Goal: Task Accomplishment & Management: Manage account settings

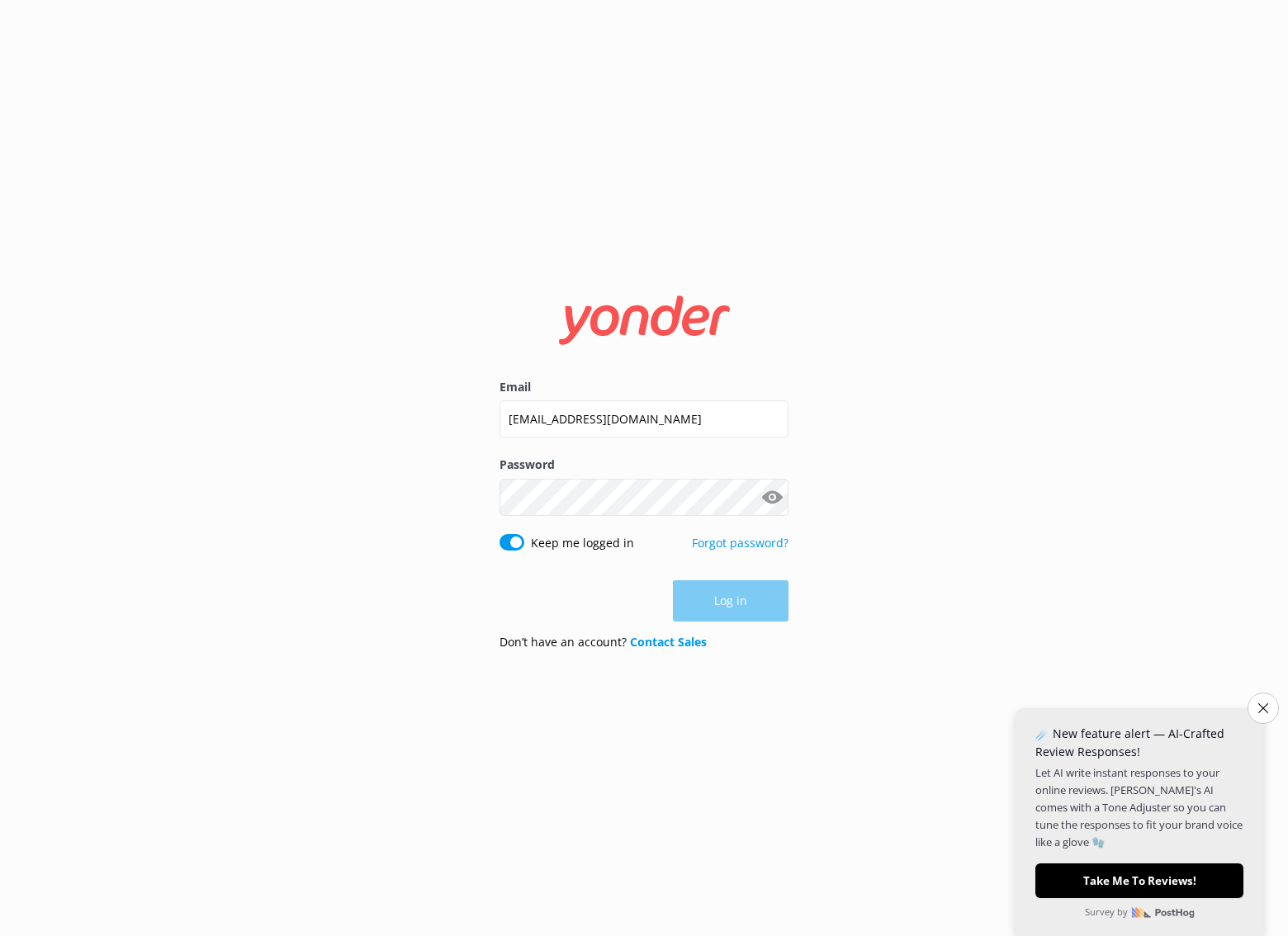
type input "[EMAIL_ADDRESS][DOMAIN_NAME]"
click button "Log in" at bounding box center [731, 601] width 116 height 41
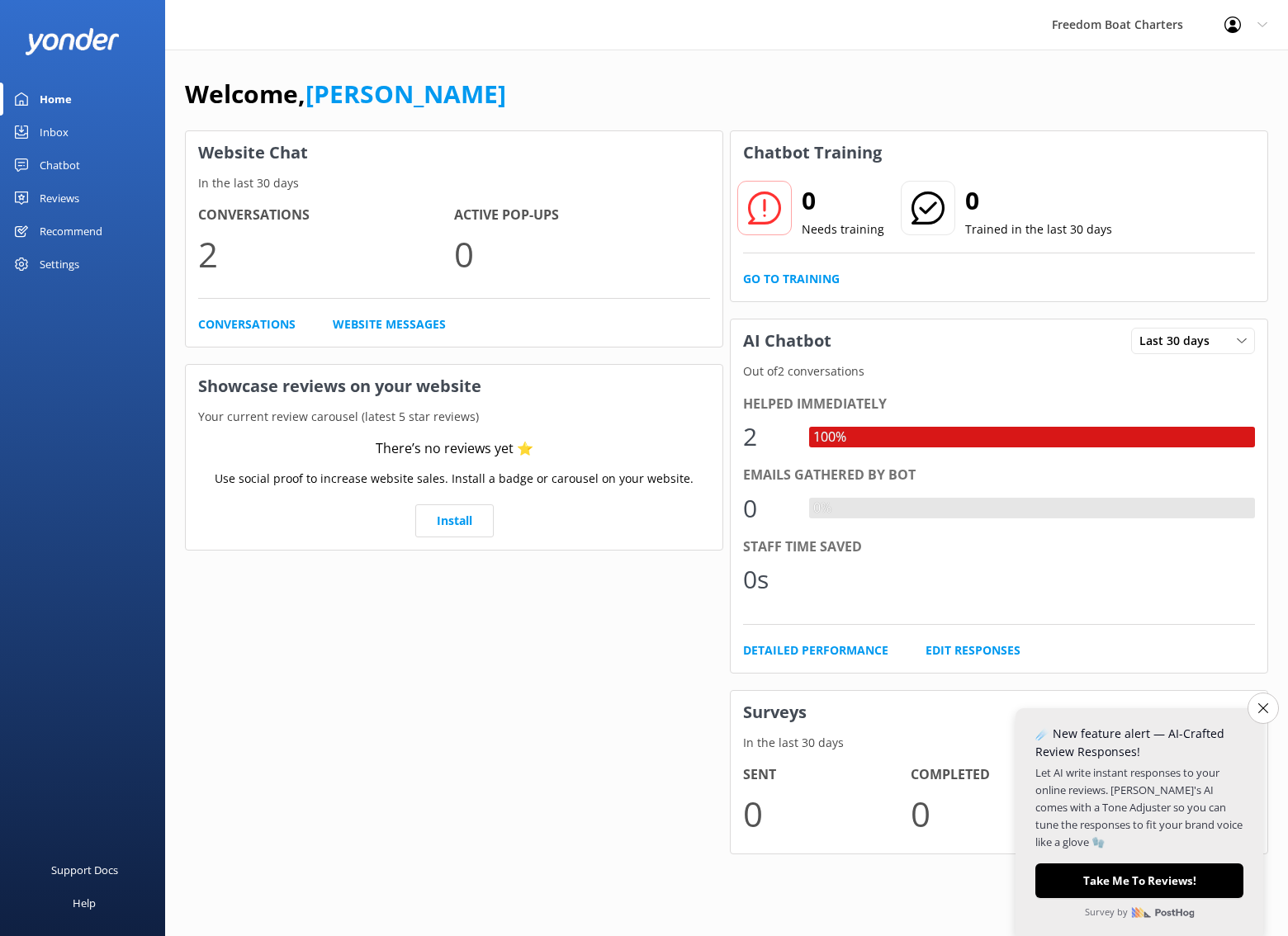
click at [85, 163] on link "Chatbot" at bounding box center [83, 165] width 165 height 33
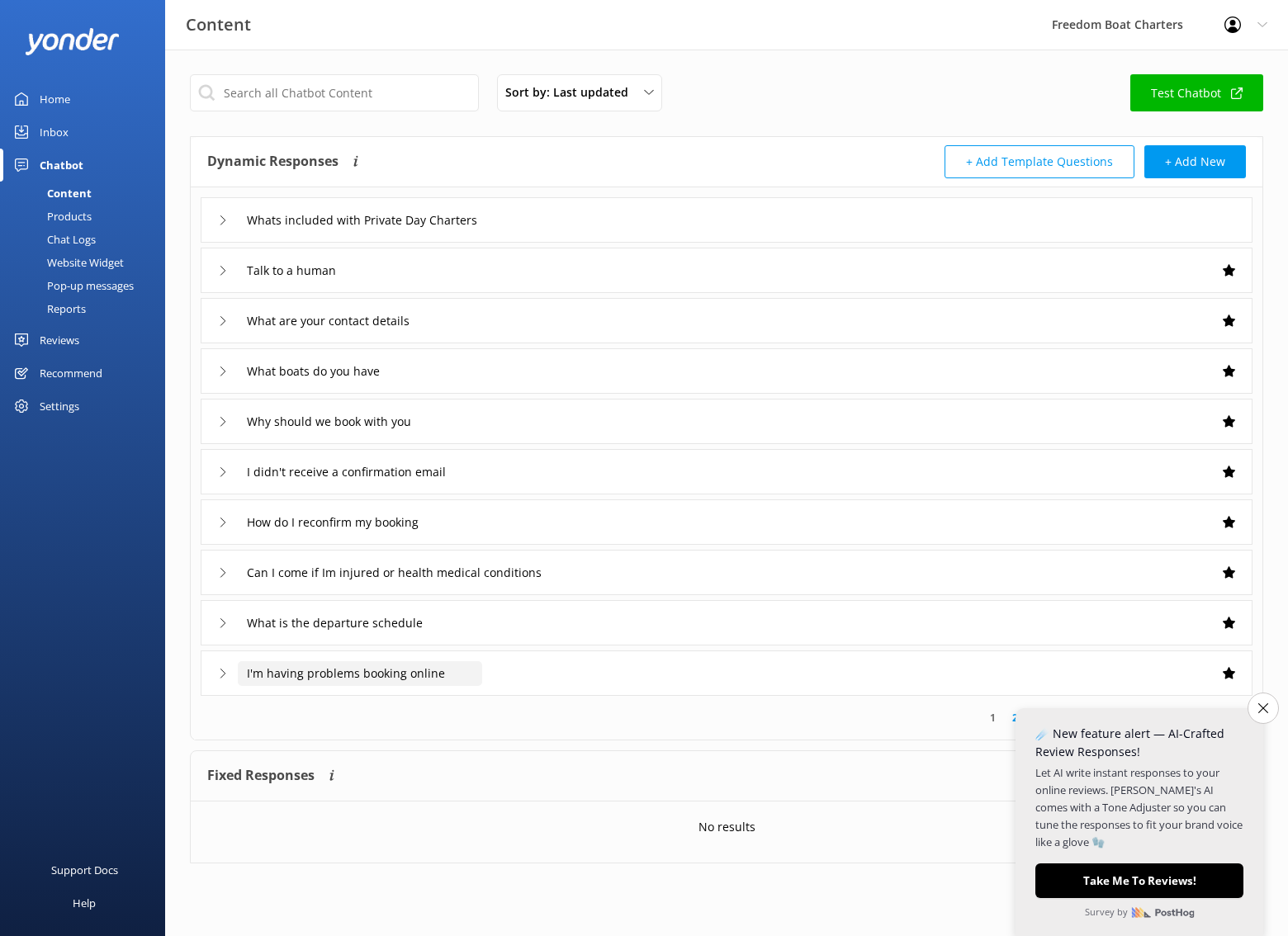
click at [469, 684] on input "I'm having problems booking online" at bounding box center [359, 673] width 244 height 24
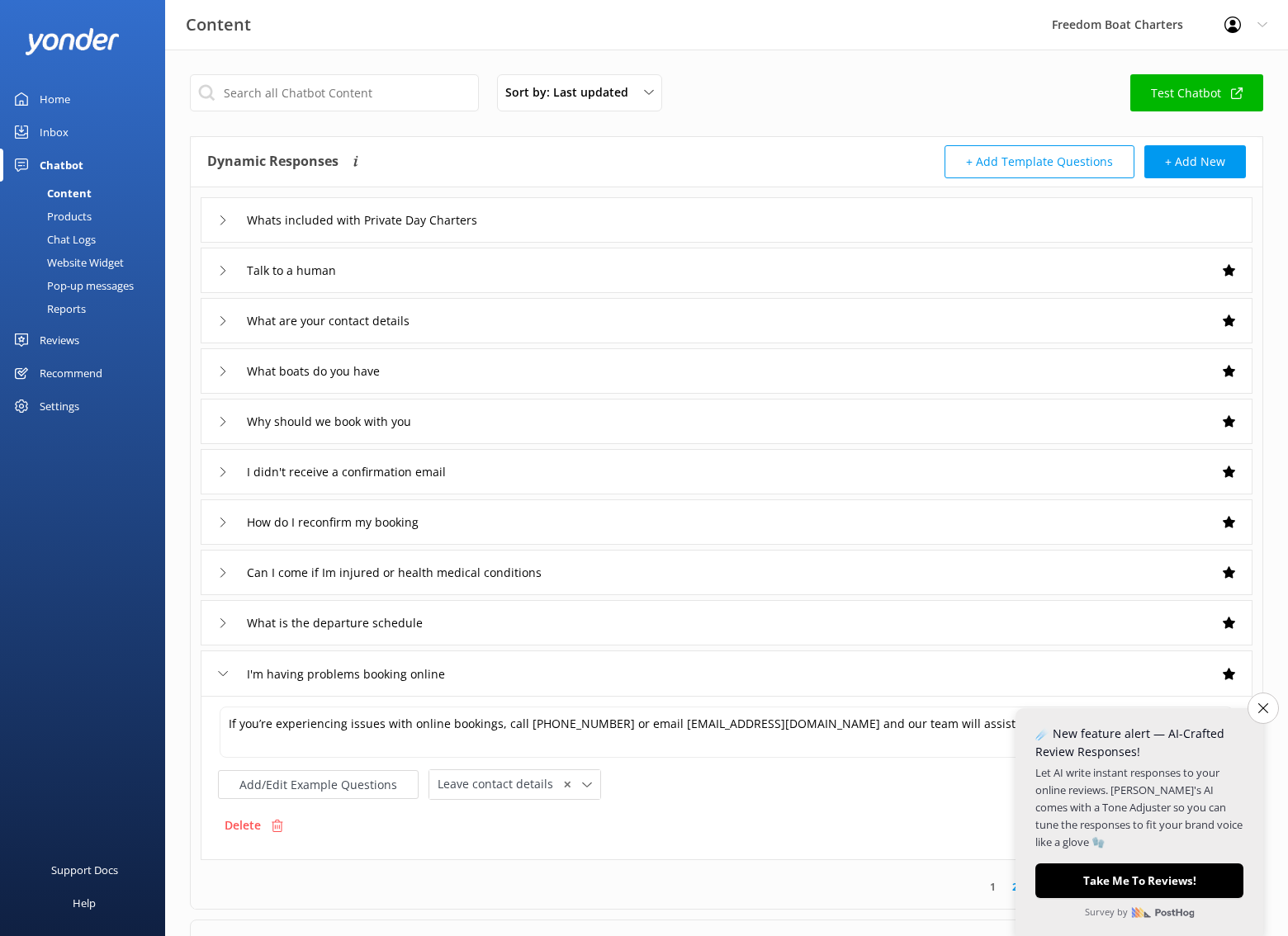
click at [485, 631] on div "What is the departure schedule" at bounding box center [726, 623] width 1051 height 45
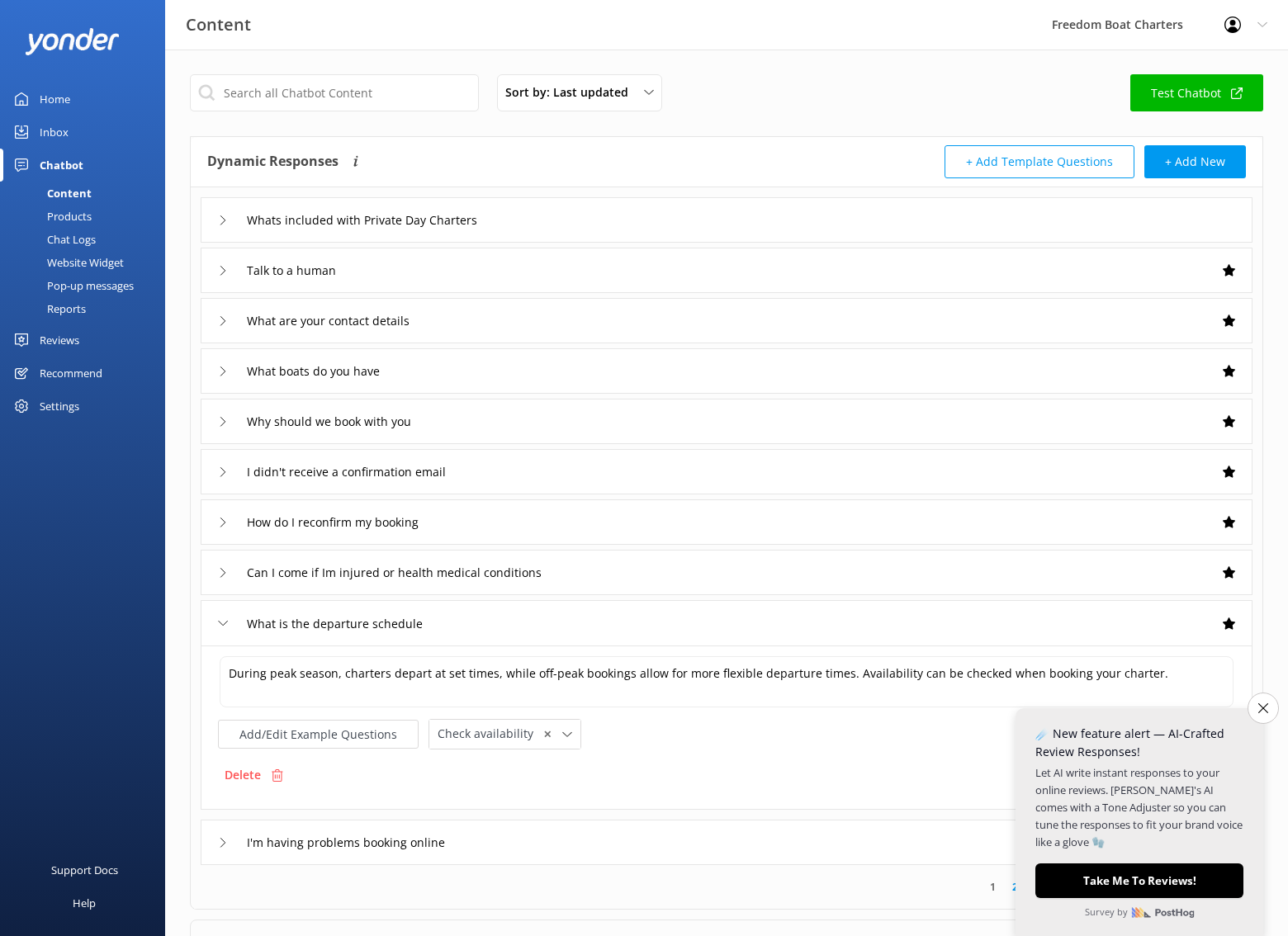
scroll to position [24, 0]
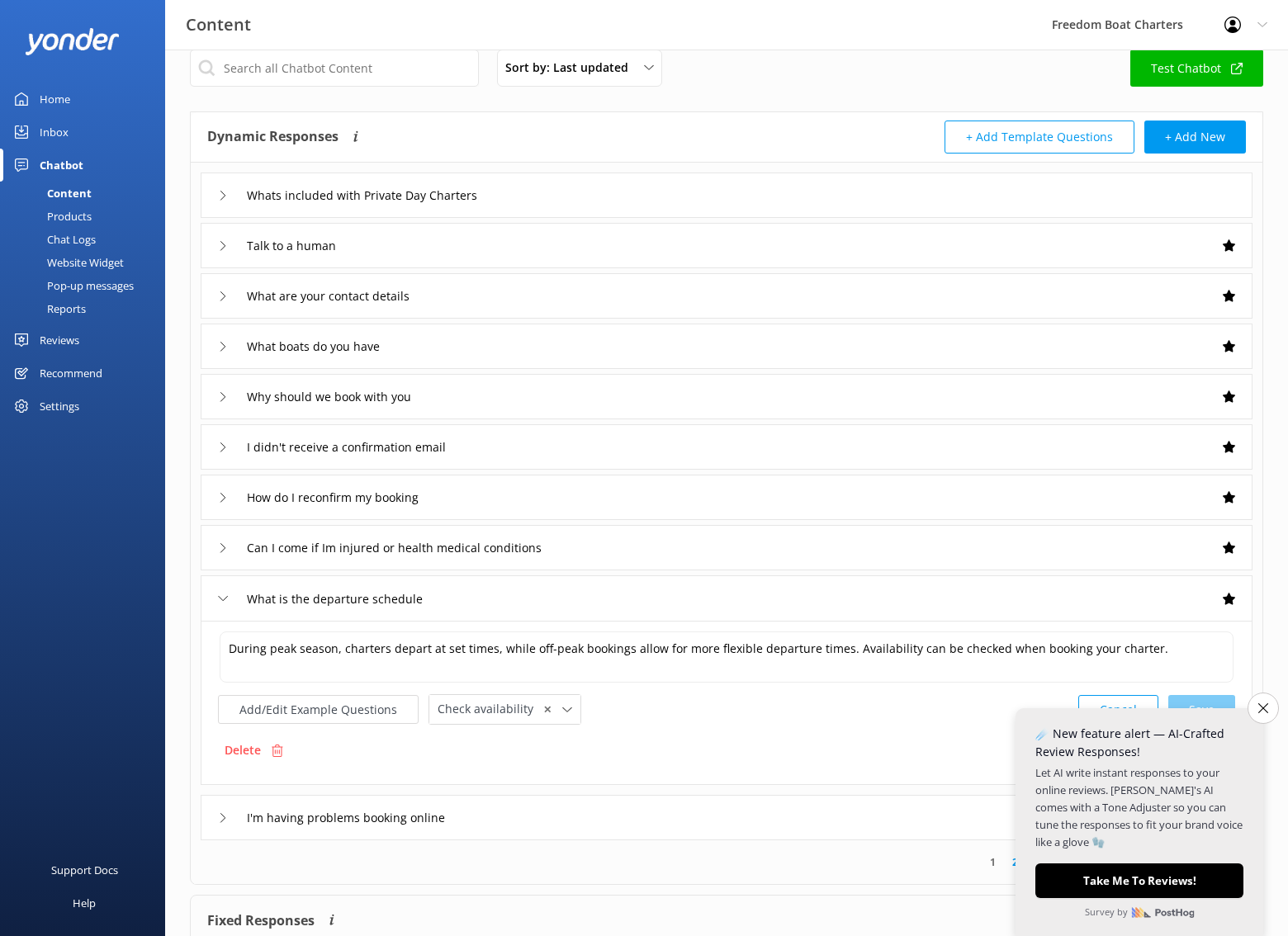
click at [474, 600] on div "What is the departure schedule" at bounding box center [726, 598] width 1051 height 45
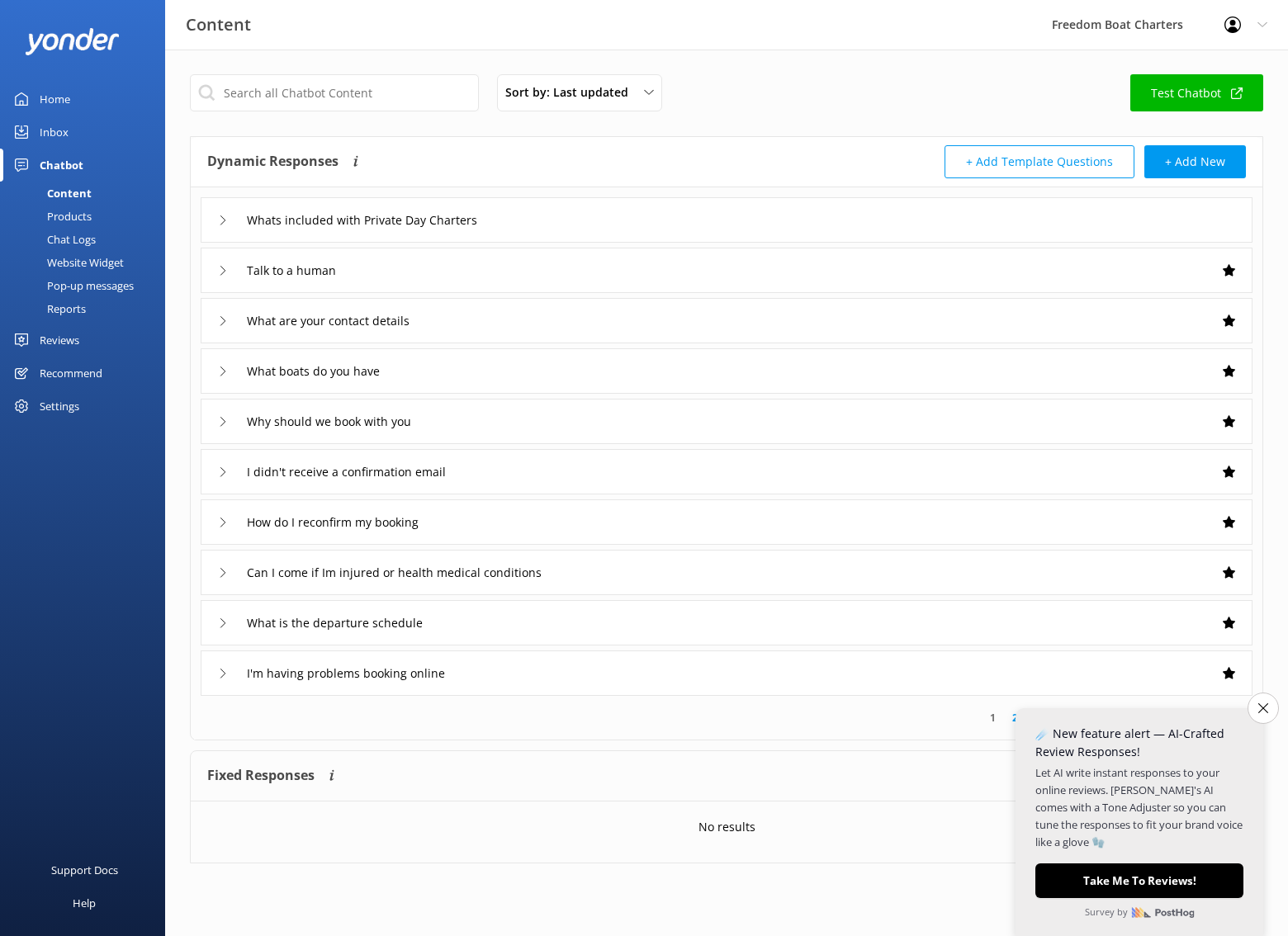
click at [486, 532] on div "How do I reconfirm my booking" at bounding box center [726, 522] width 1051 height 45
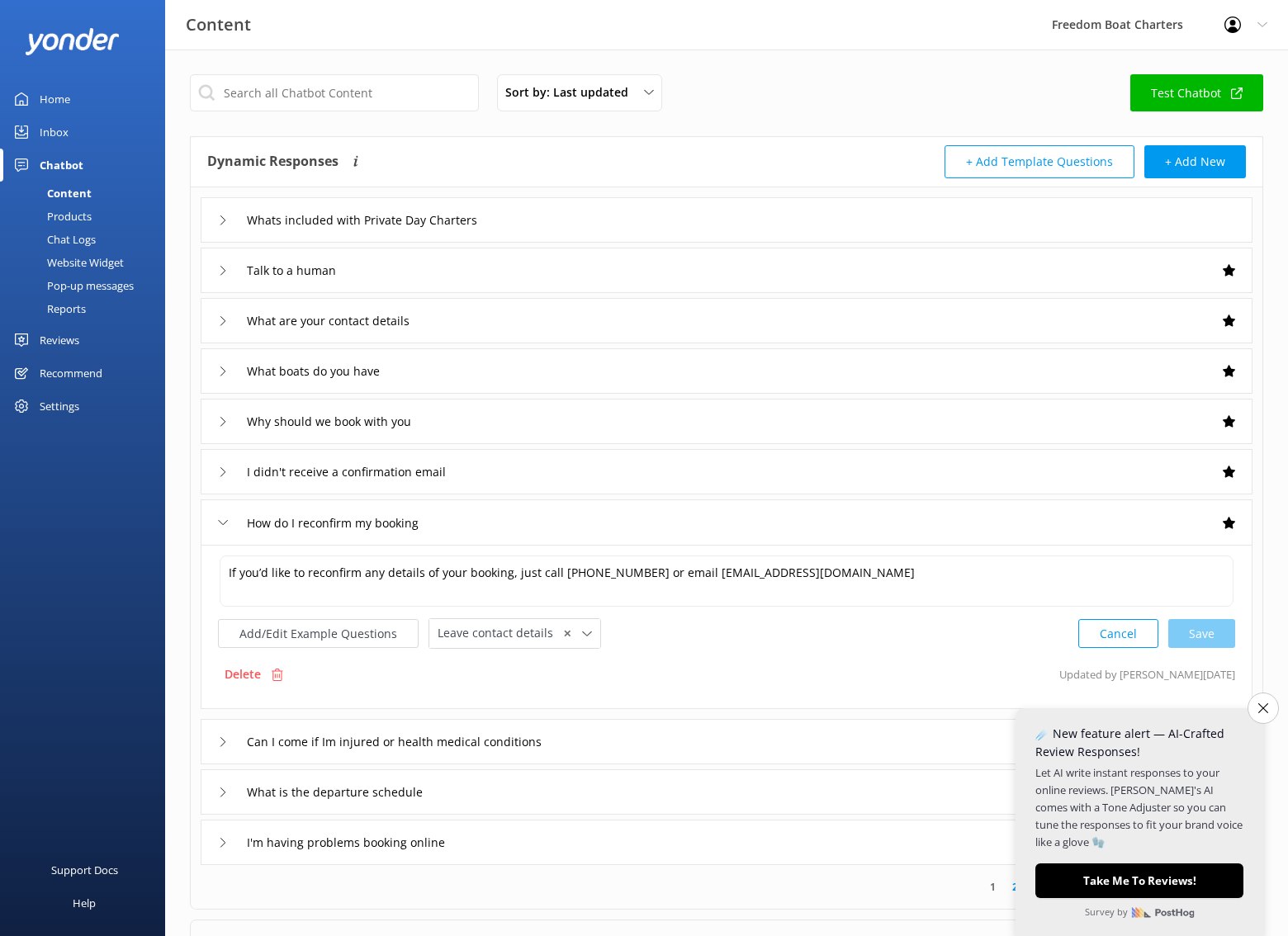
click at [430, 284] on div "Talk to a human" at bounding box center [726, 271] width 1051 height 45
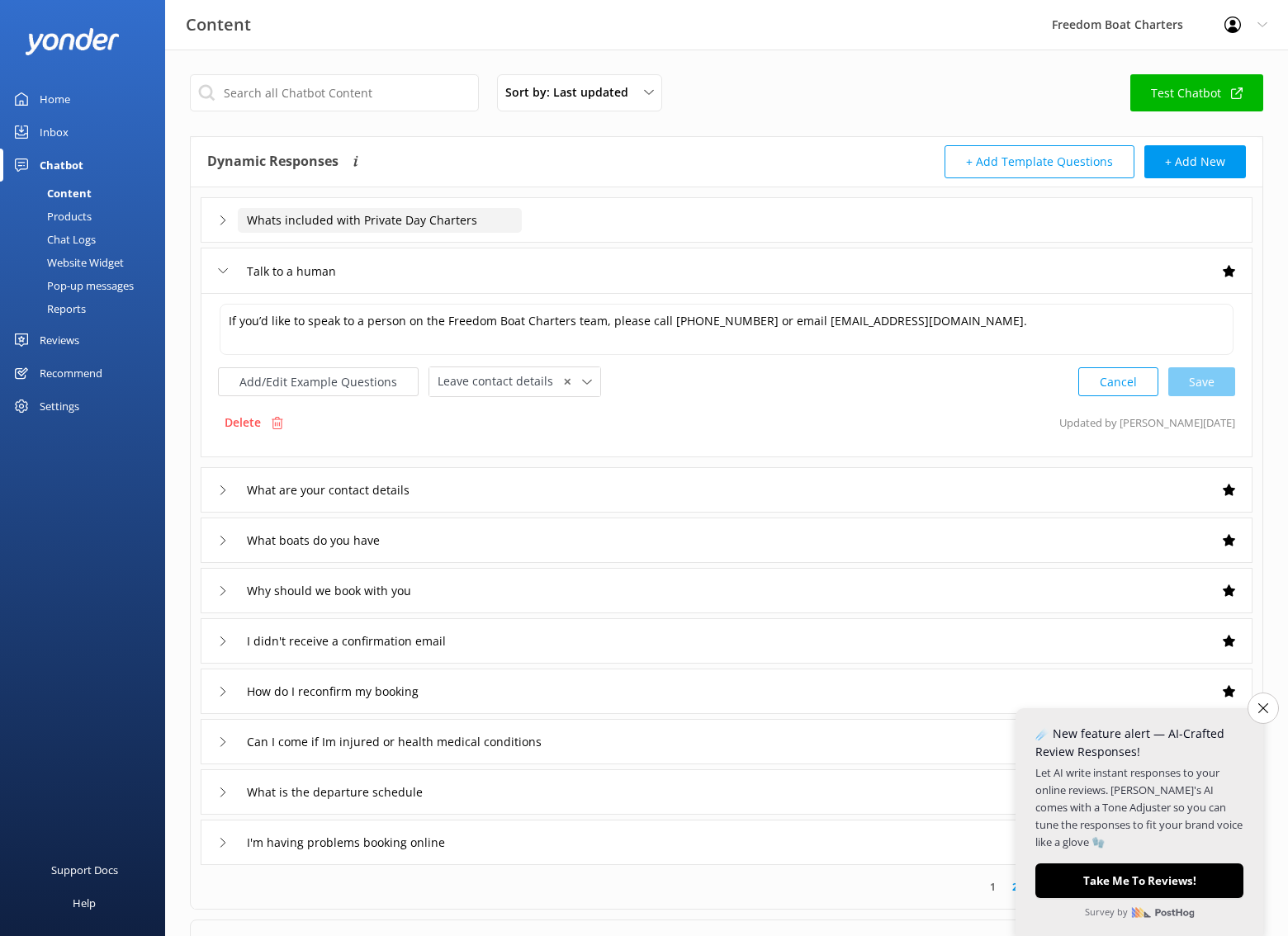
click at [495, 211] on input "Whats included with Private Day Charters" at bounding box center [379, 220] width 284 height 24
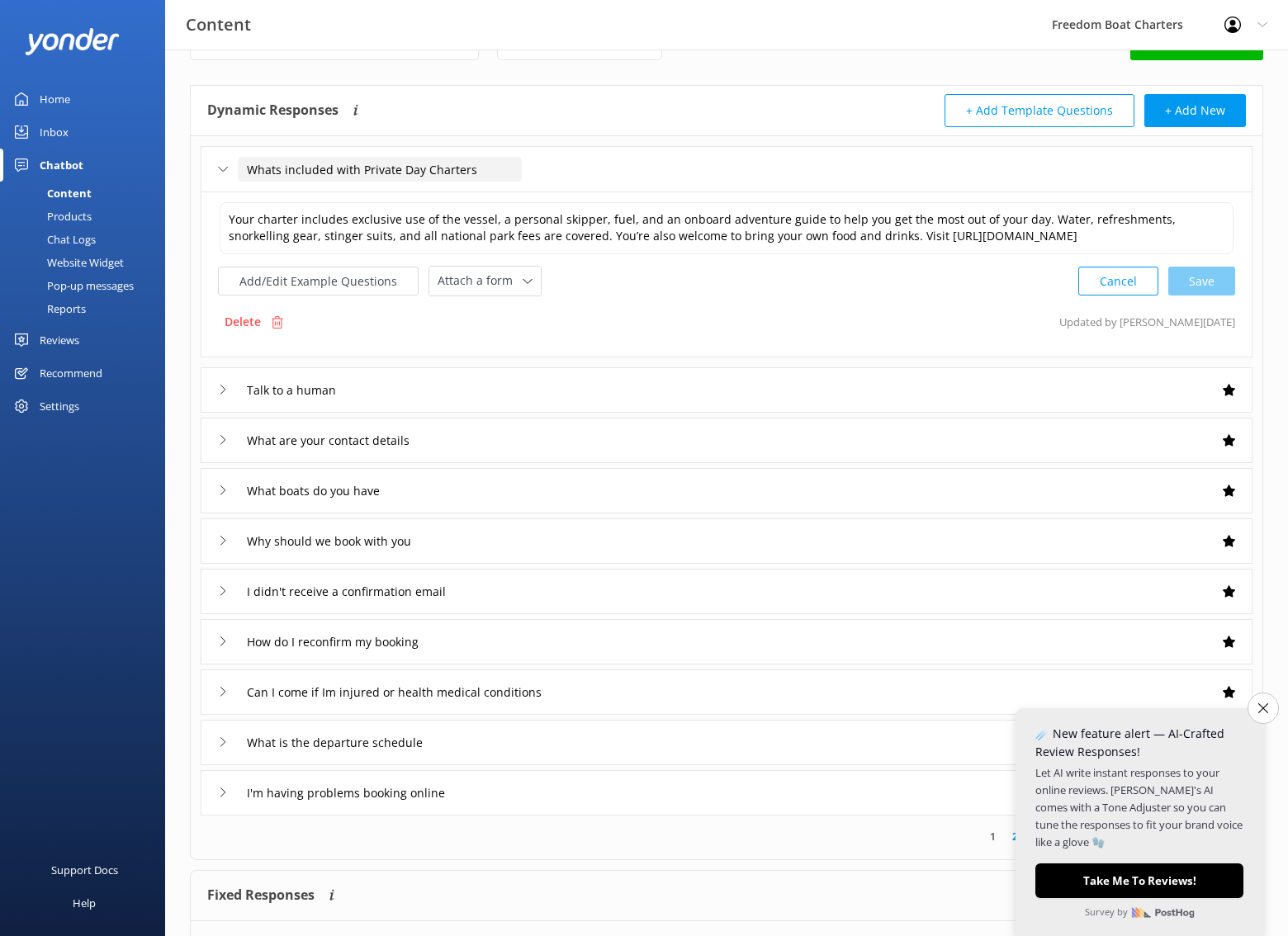
scroll to position [42, 0]
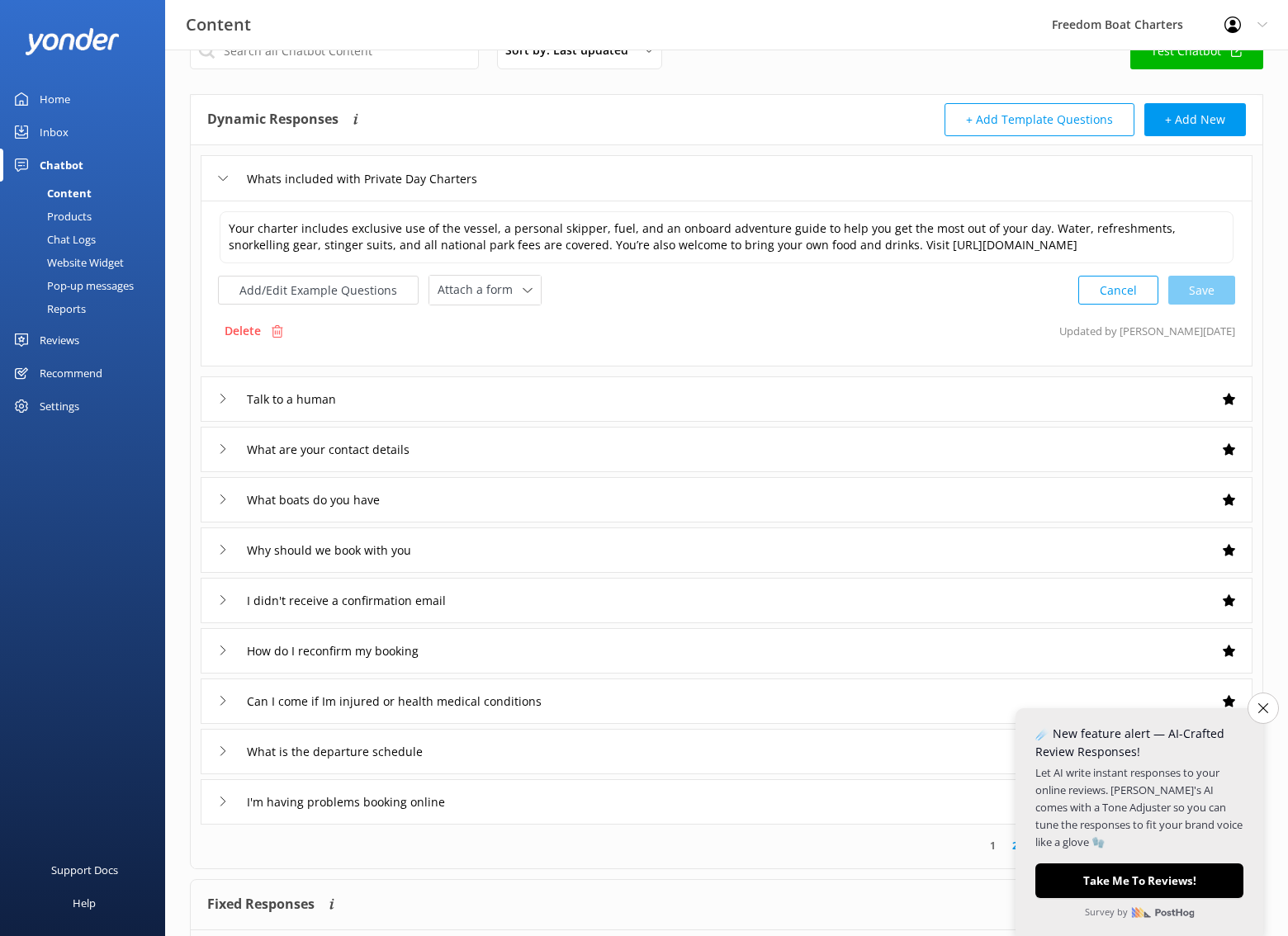
click at [658, 182] on div "Whats included with Private Day Charters" at bounding box center [726, 177] width 1051 height 45
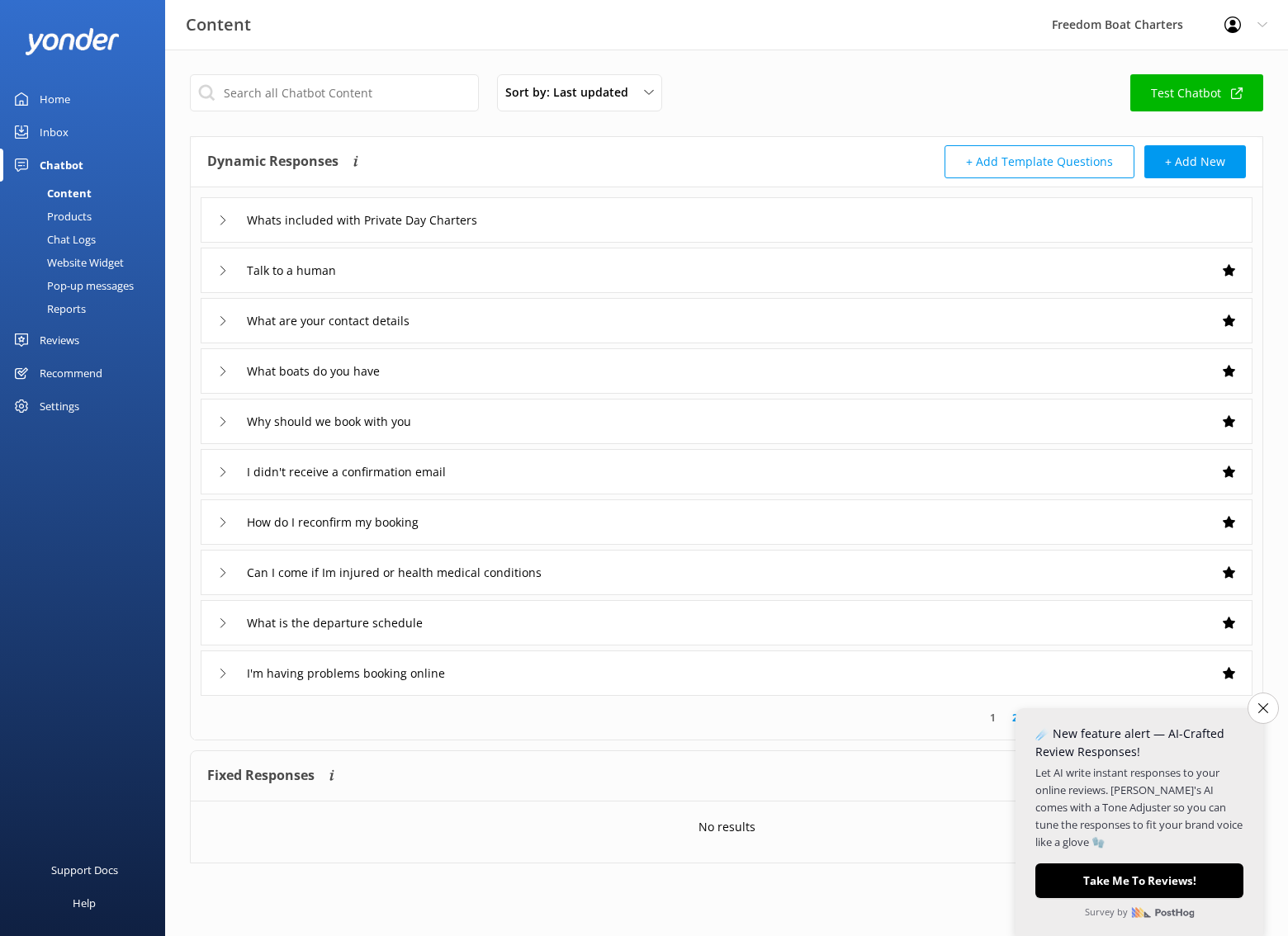
click at [570, 625] on div "What is the departure schedule" at bounding box center [726, 623] width 1051 height 45
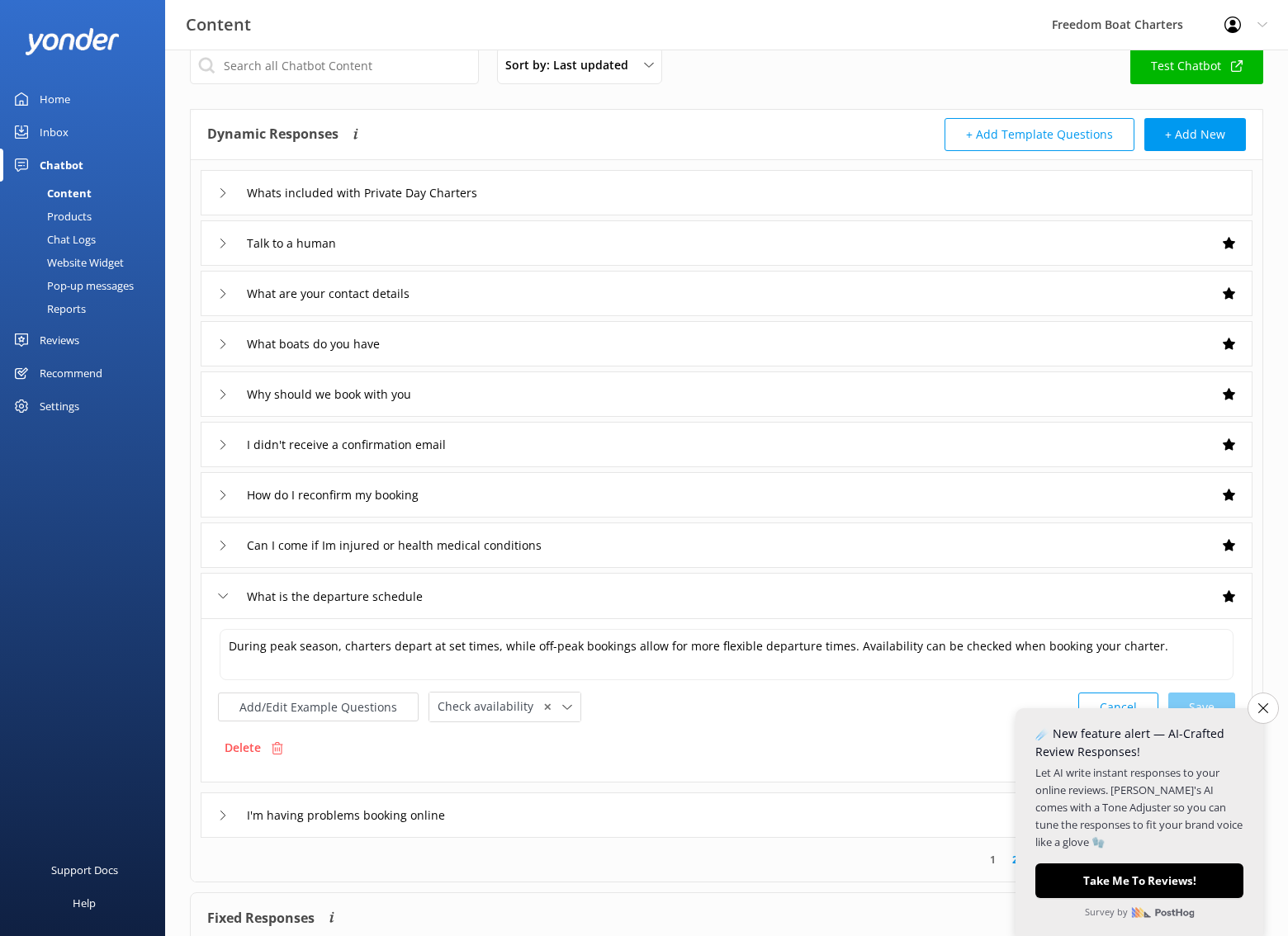
scroll to position [29, 0]
click at [1272, 714] on button "Close survey" at bounding box center [1263, 708] width 35 height 35
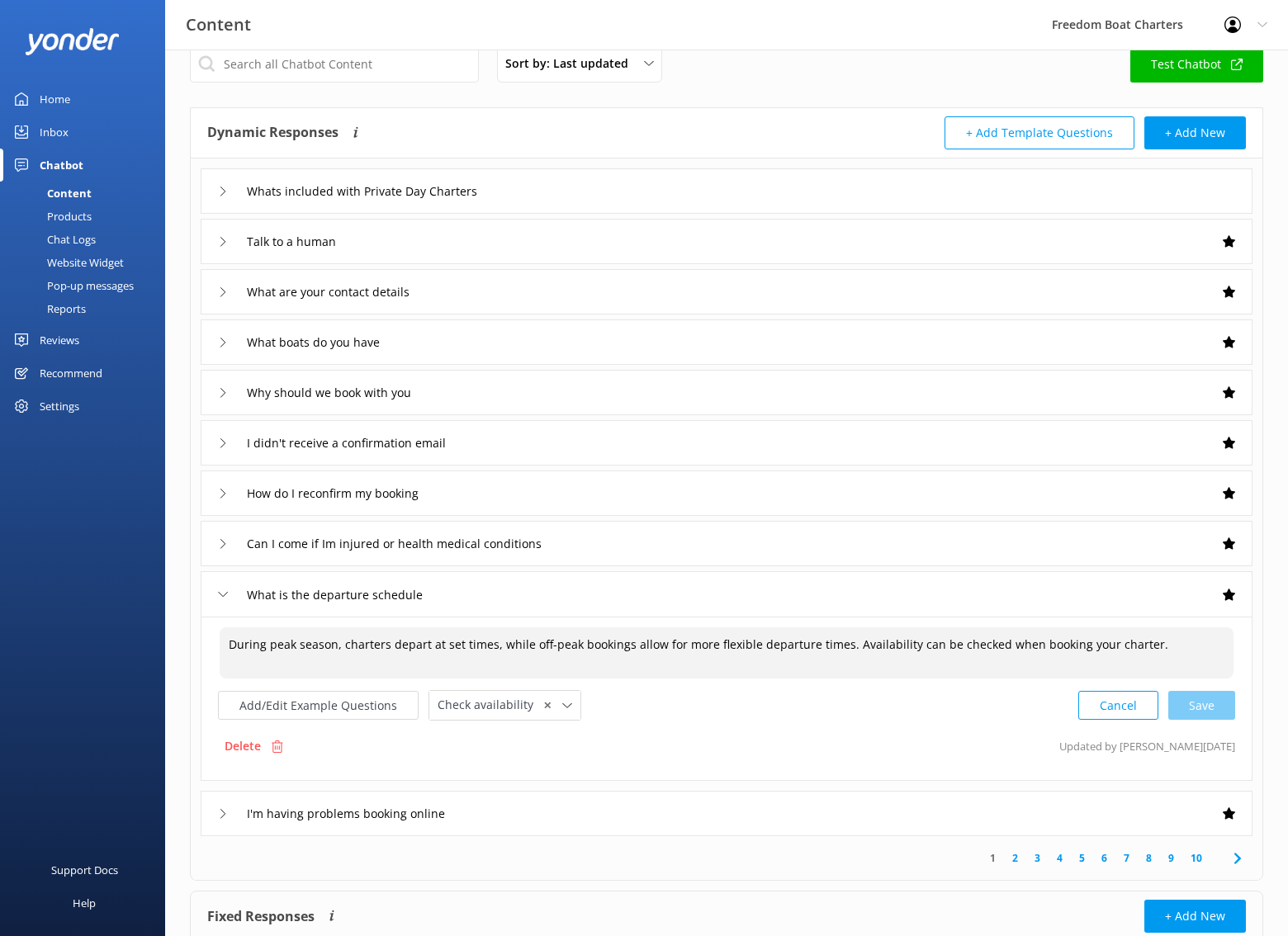
drag, startPoint x: 1151, startPoint y: 650, endPoint x: 199, endPoint y: 644, distance: 952.0
click at [199, 644] on div "Whats included with Private Day Charters Talk to a human What are your contact …" at bounding box center [726, 497] width 1071 height 678
click at [265, 644] on textarea "During peak season, charters depart at set times, while off-peak bookings allow…" at bounding box center [726, 652] width 1014 height 51
click at [692, 722] on div "During peak season, charters depart at set times, while off-peak bookings allow…" at bounding box center [726, 699] width 1051 height 164
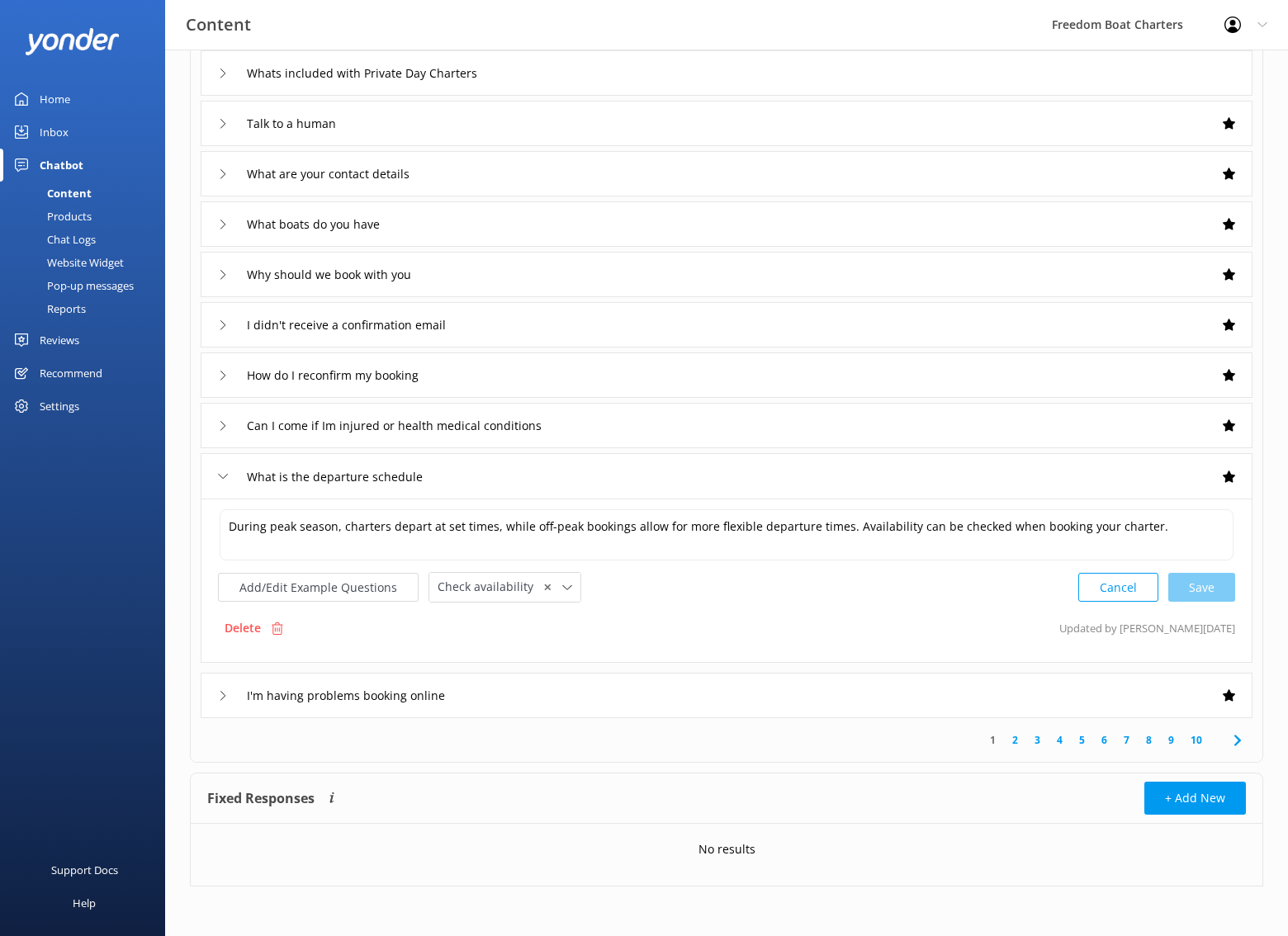
scroll to position [0, 0]
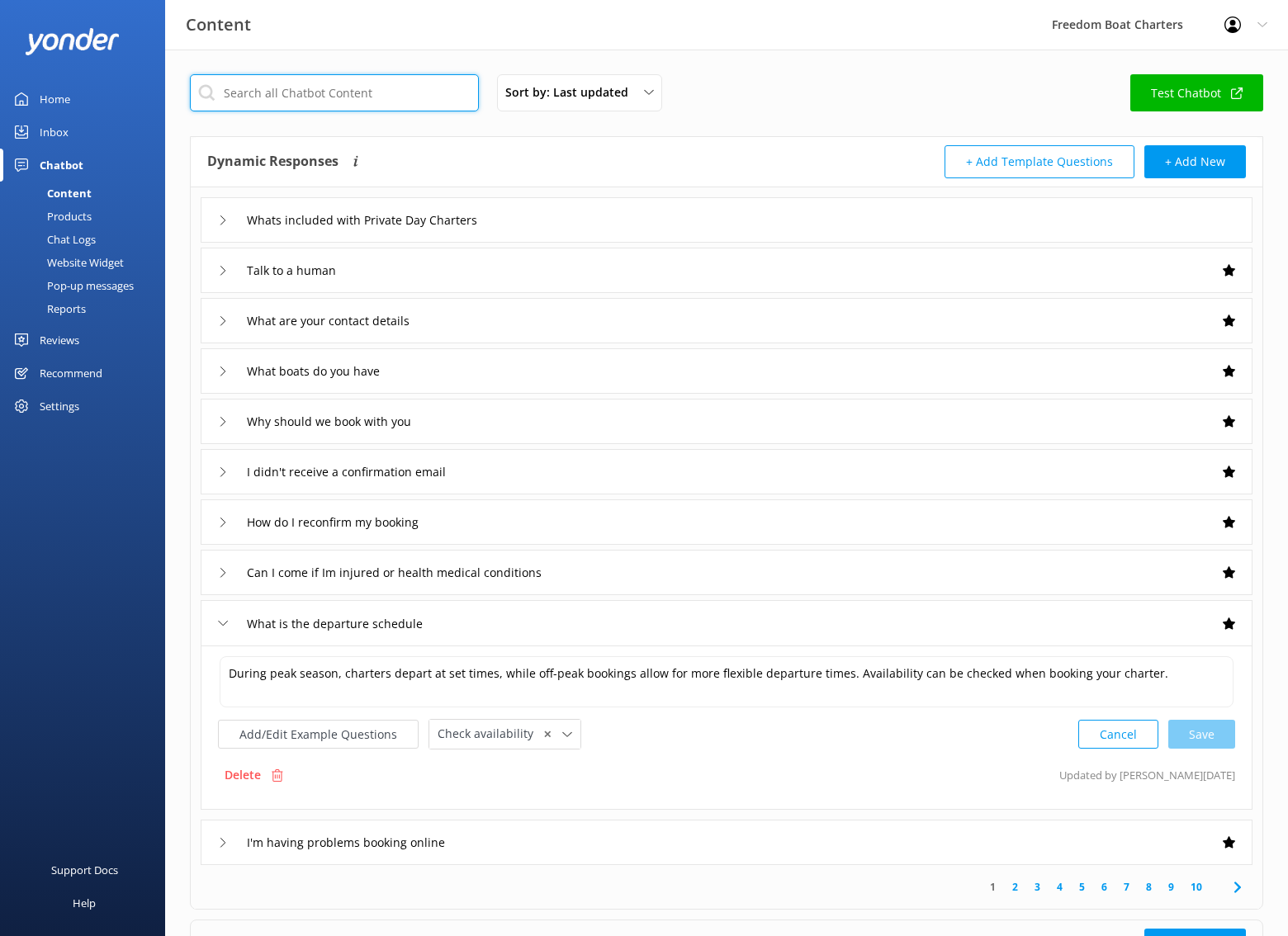
click at [271, 100] on input "text" at bounding box center [334, 92] width 289 height 37
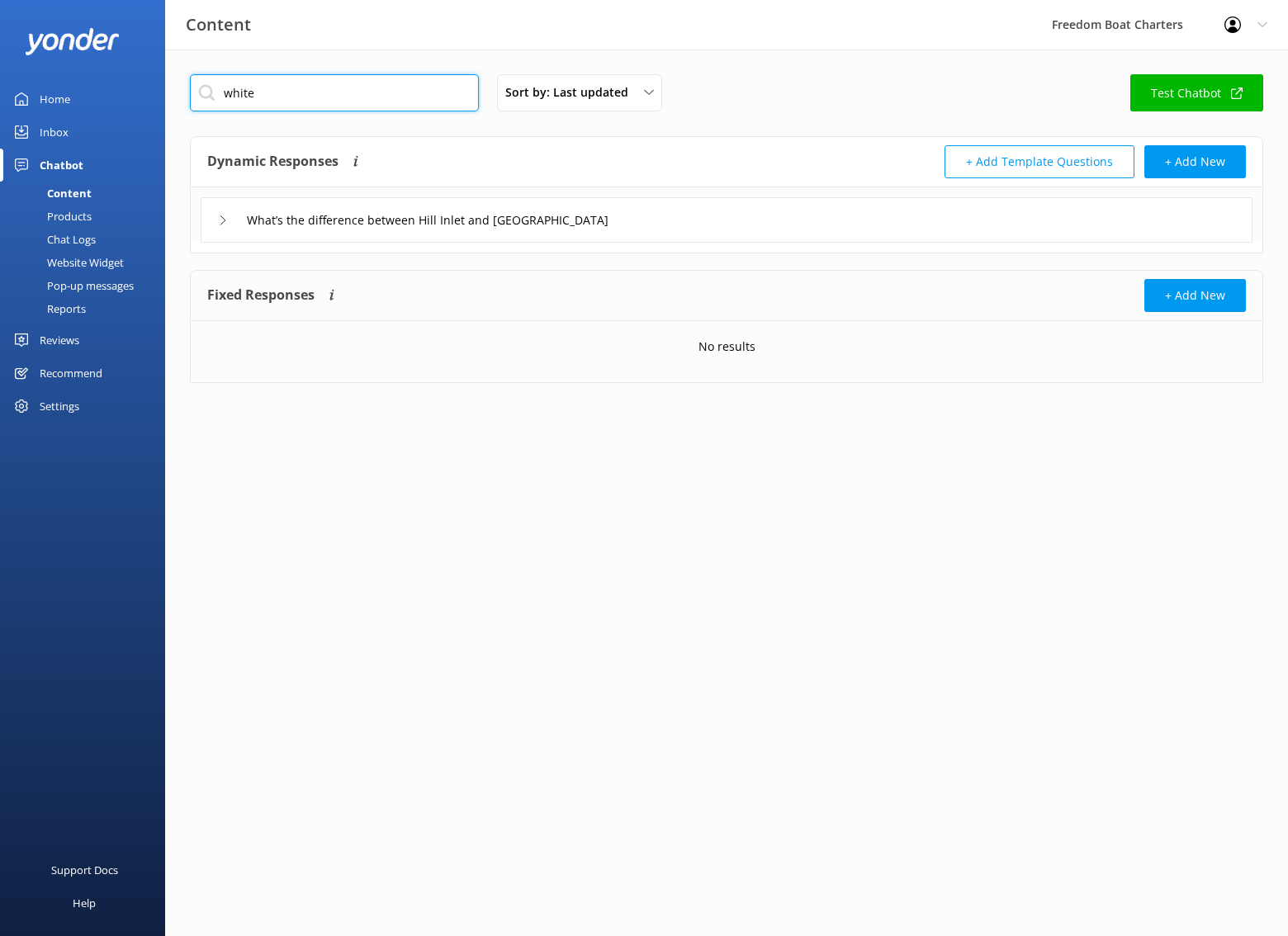
type input "white"
click at [684, 224] on div "What’s the difference between Hill Inlet and [GEOGRAPHIC_DATA]" at bounding box center [726, 220] width 1051 height 45
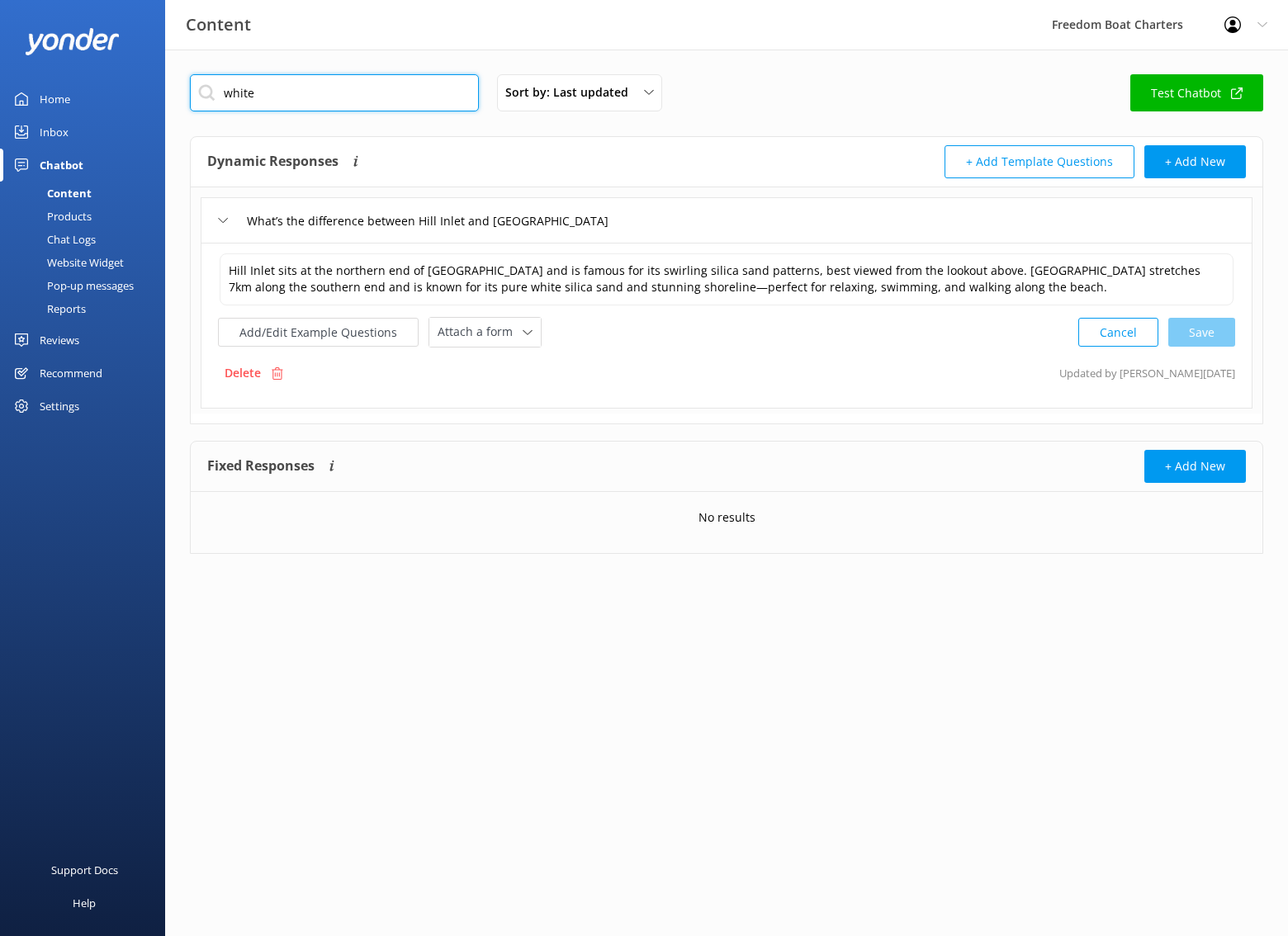
click at [281, 92] on input "white" at bounding box center [334, 92] width 289 height 37
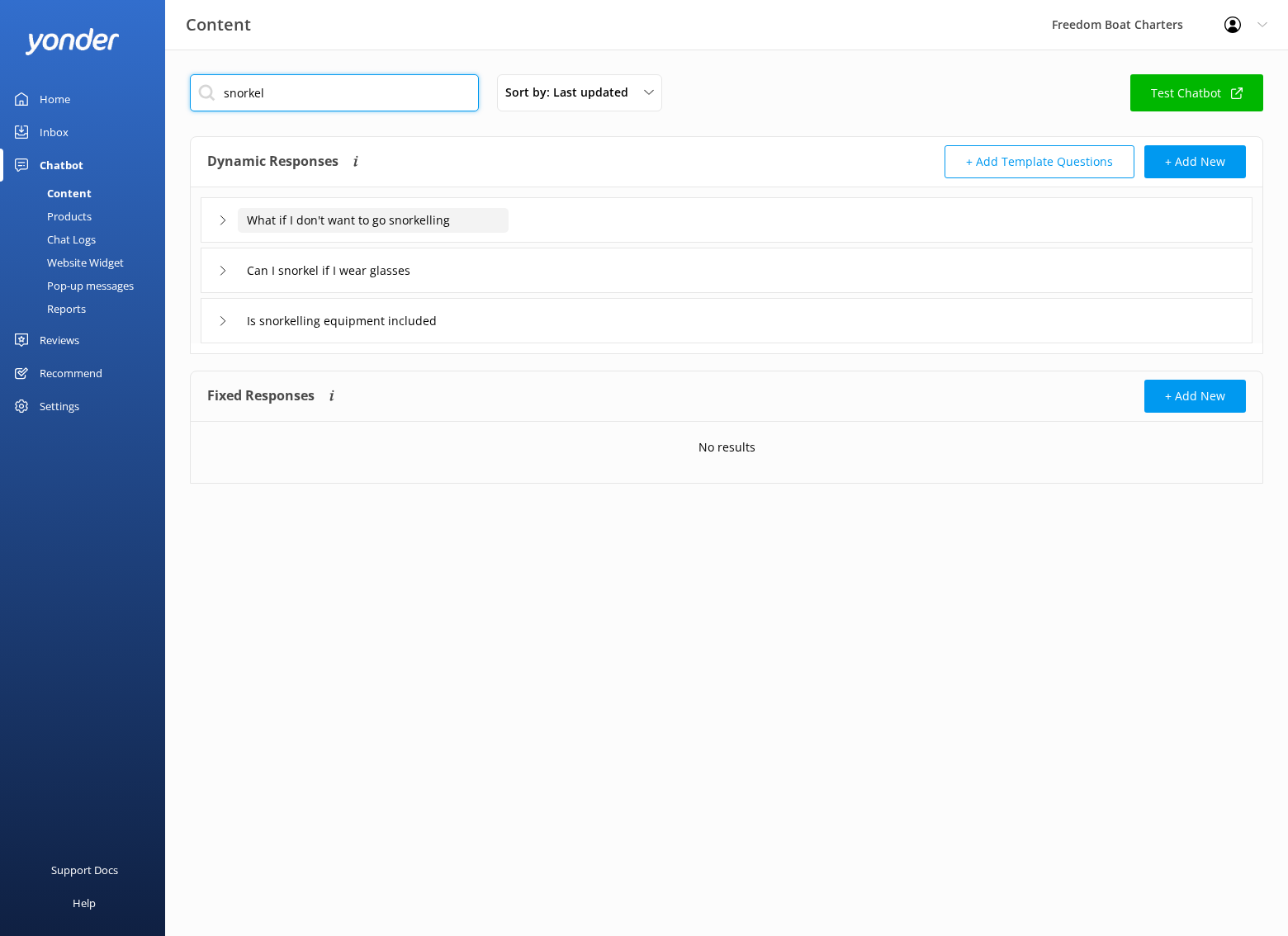
type input "snorkel"
click at [497, 231] on input "What if I don't want to go snorkelling" at bounding box center [372, 220] width 270 height 24
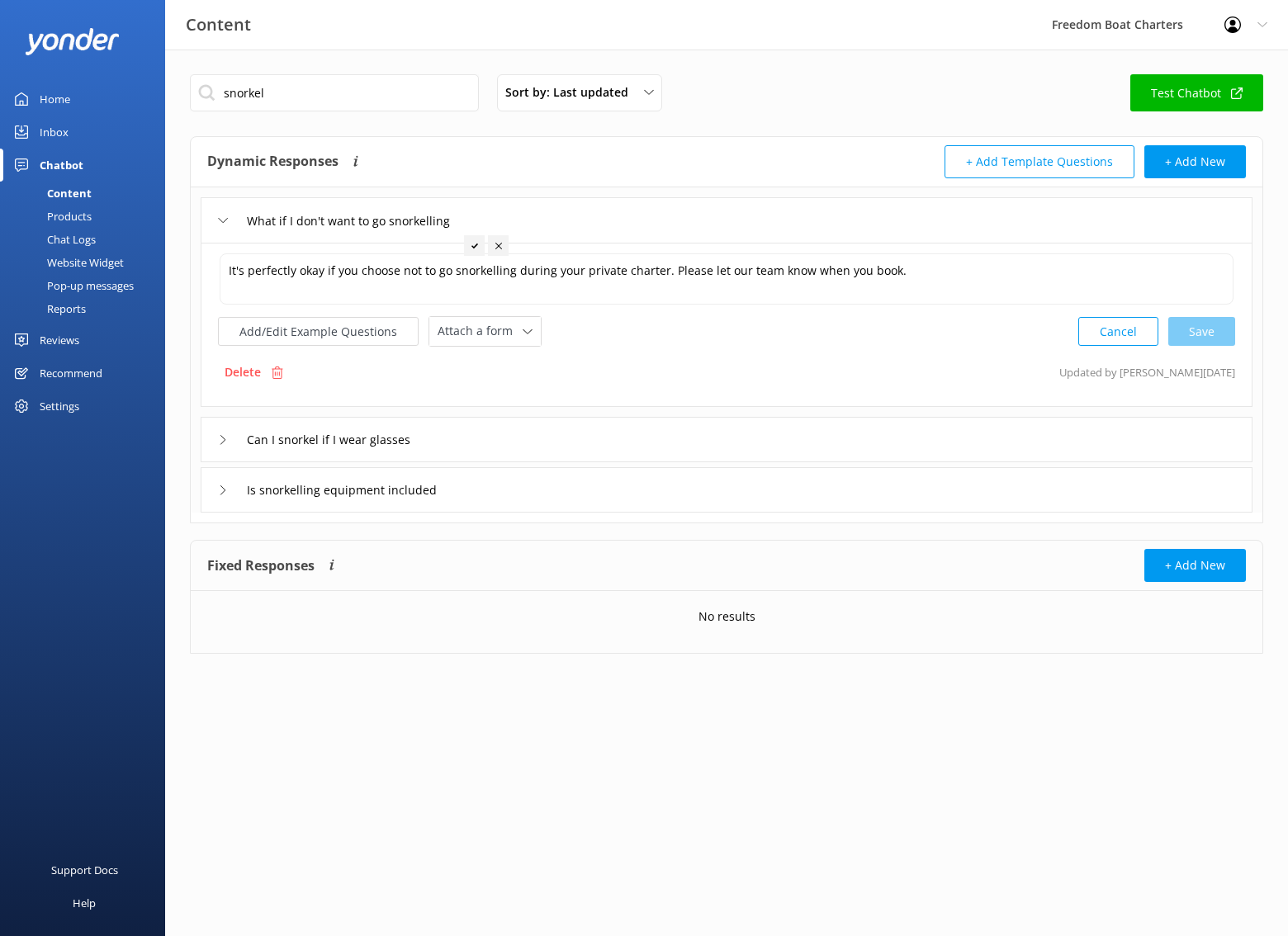
click at [551, 441] on div "Can I snorkel if I wear glasses" at bounding box center [726, 439] width 1051 height 45
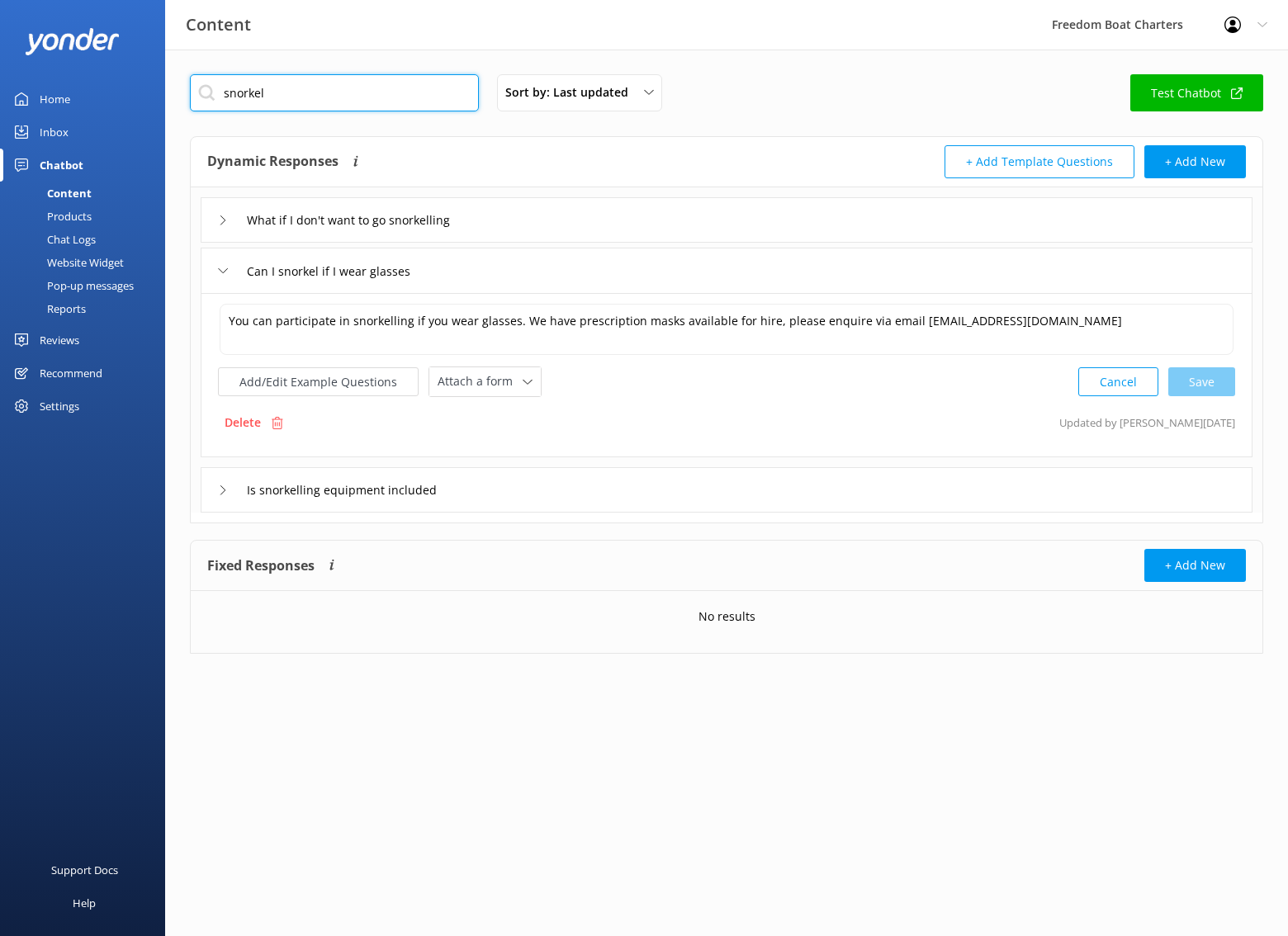
click at [430, 97] on input "snorkel" at bounding box center [334, 92] width 289 height 37
click at [359, 557] on div "Fixed Responses The chatbot will provide the exact word-for-word response you a…" at bounding box center [466, 565] width 519 height 33
click at [342, 68] on div "snorkel Sort by: Last updated Title (A-Z) Last updated Test Chatbot Dynamic Res…" at bounding box center [726, 377] width 1123 height 654
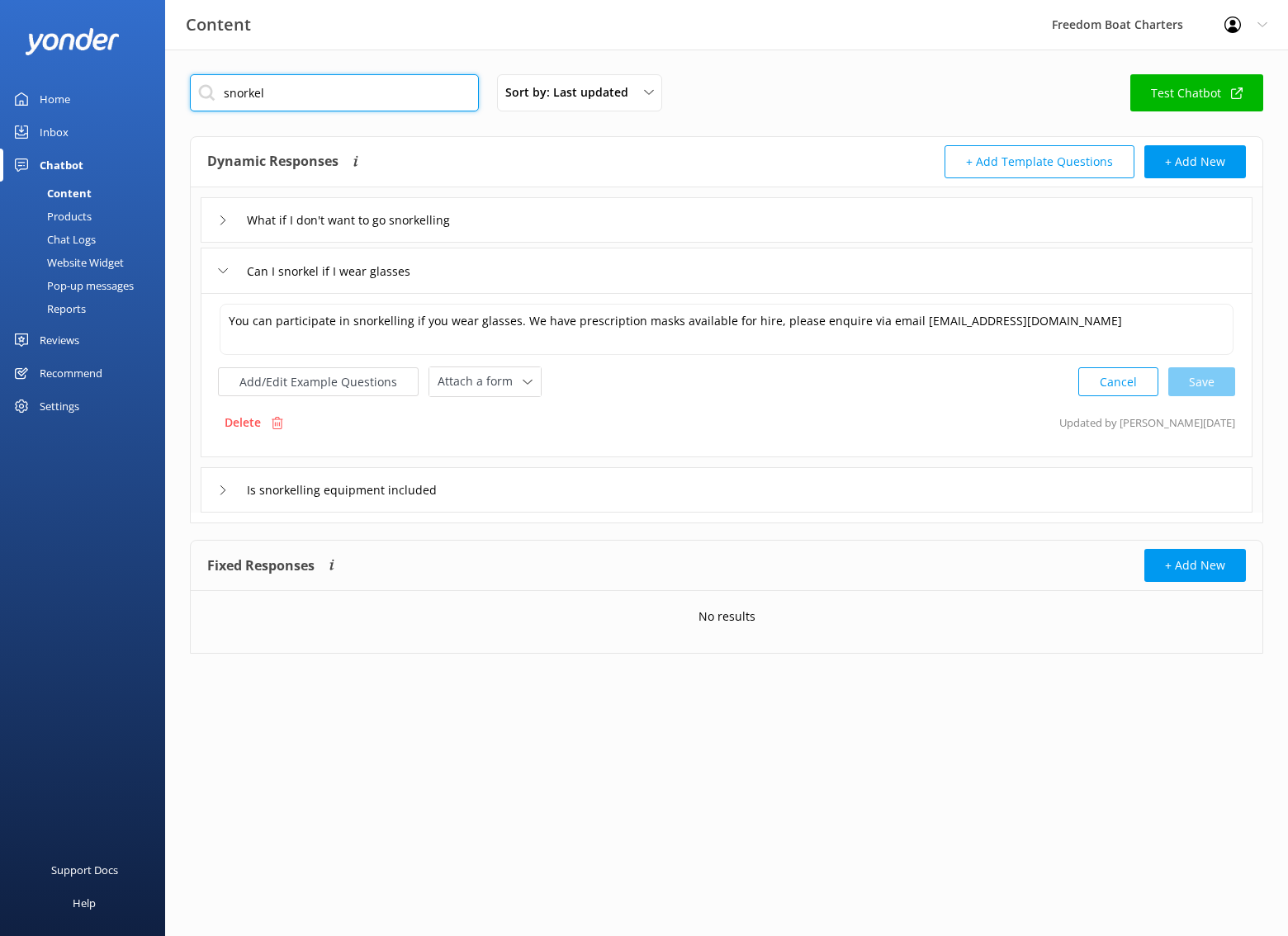
click at [343, 82] on input "snorkel" at bounding box center [334, 92] width 289 height 37
click at [343, 83] on input "snorkel" at bounding box center [334, 92] width 289 height 37
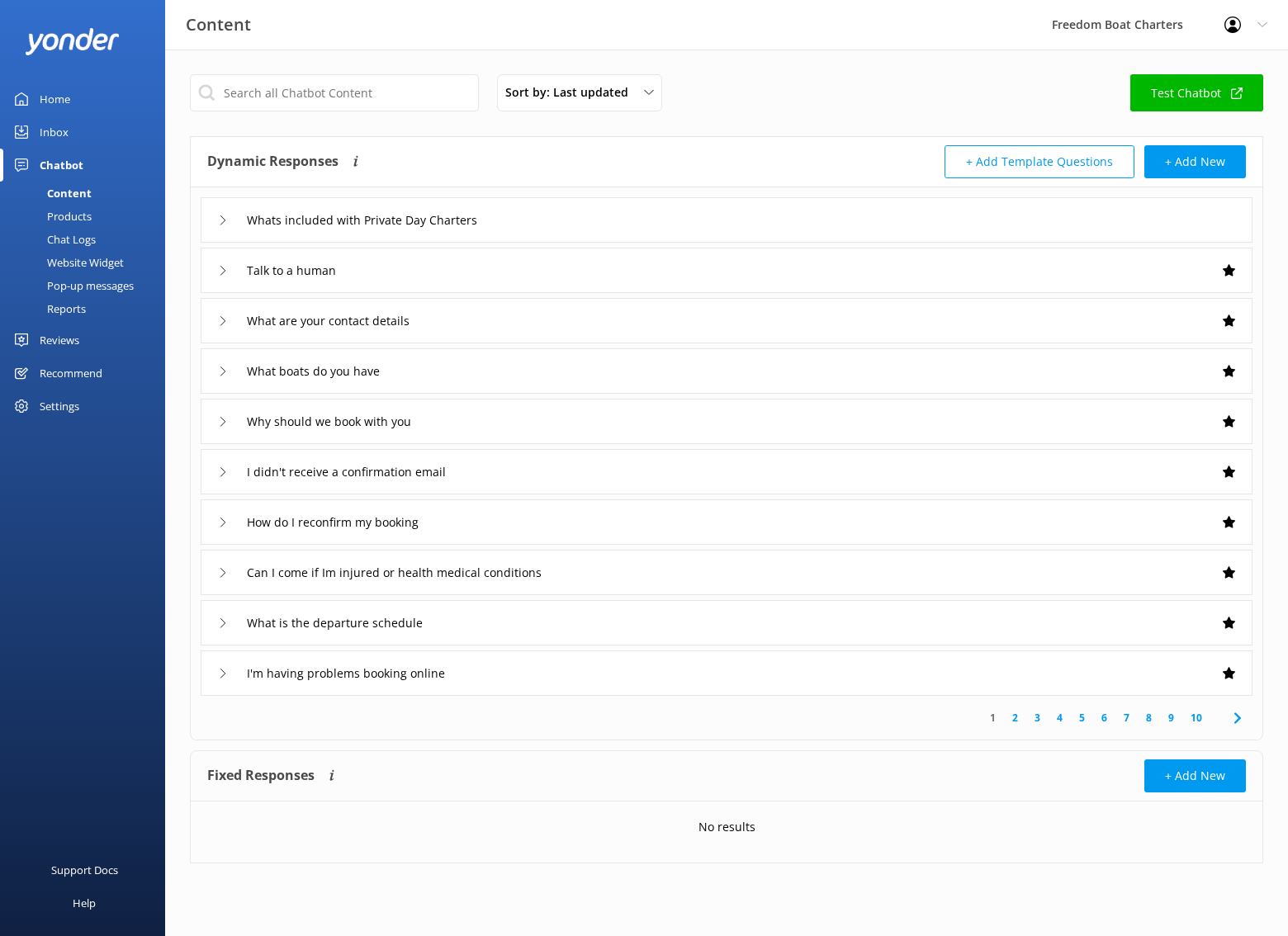
click at [1015, 724] on link "2" at bounding box center [1015, 718] width 23 height 16
click at [1029, 723] on link "3" at bounding box center [1038, 718] width 23 height 16
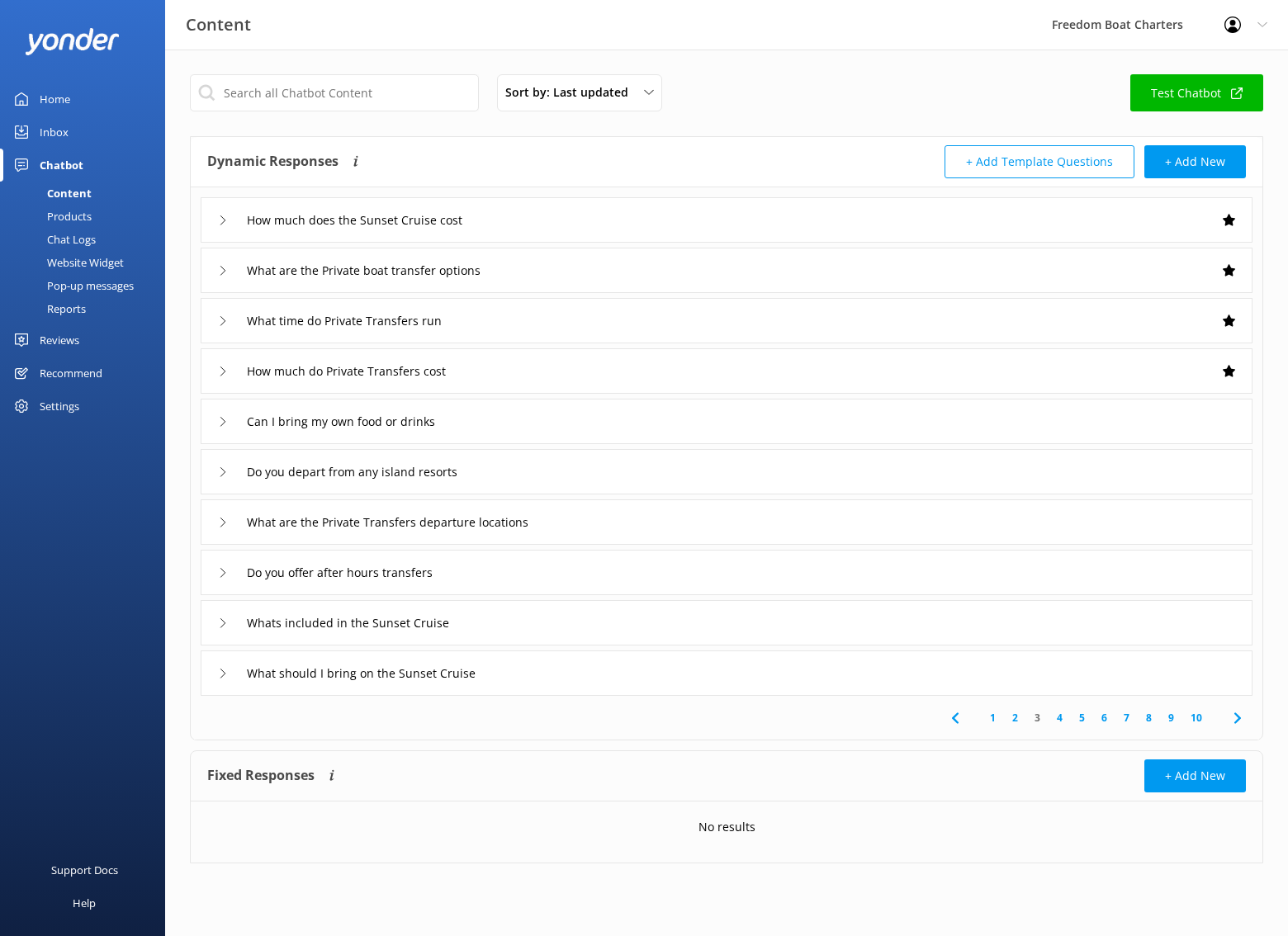
click at [1064, 721] on link "4" at bounding box center [1059, 718] width 23 height 16
click at [1078, 718] on link "5" at bounding box center [1082, 718] width 23 height 16
click at [1106, 719] on link "6" at bounding box center [1104, 718] width 23 height 16
click at [1126, 719] on link "7" at bounding box center [1126, 718] width 23 height 16
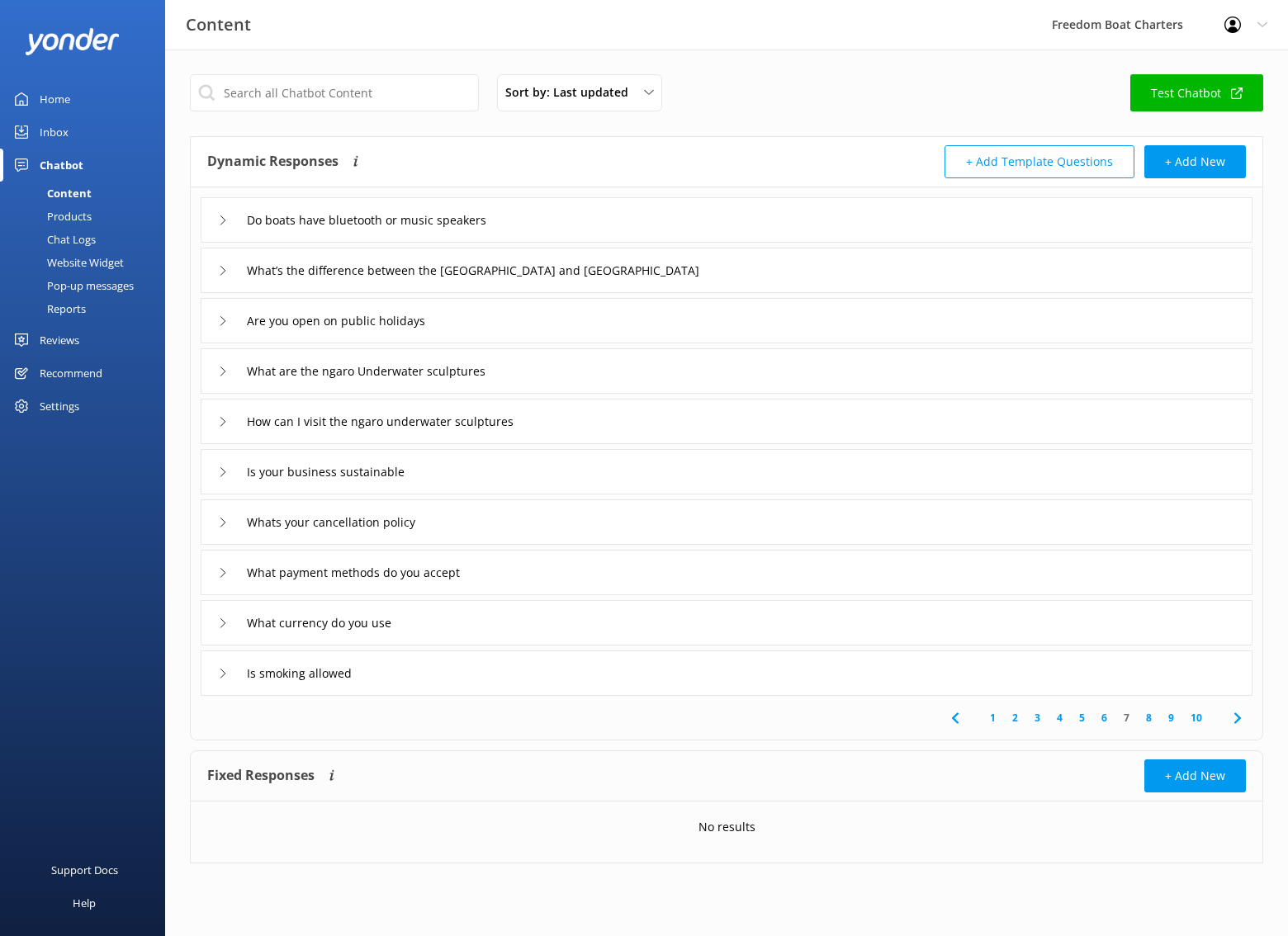
click at [938, 687] on div "Is smoking allowed" at bounding box center [726, 673] width 1051 height 45
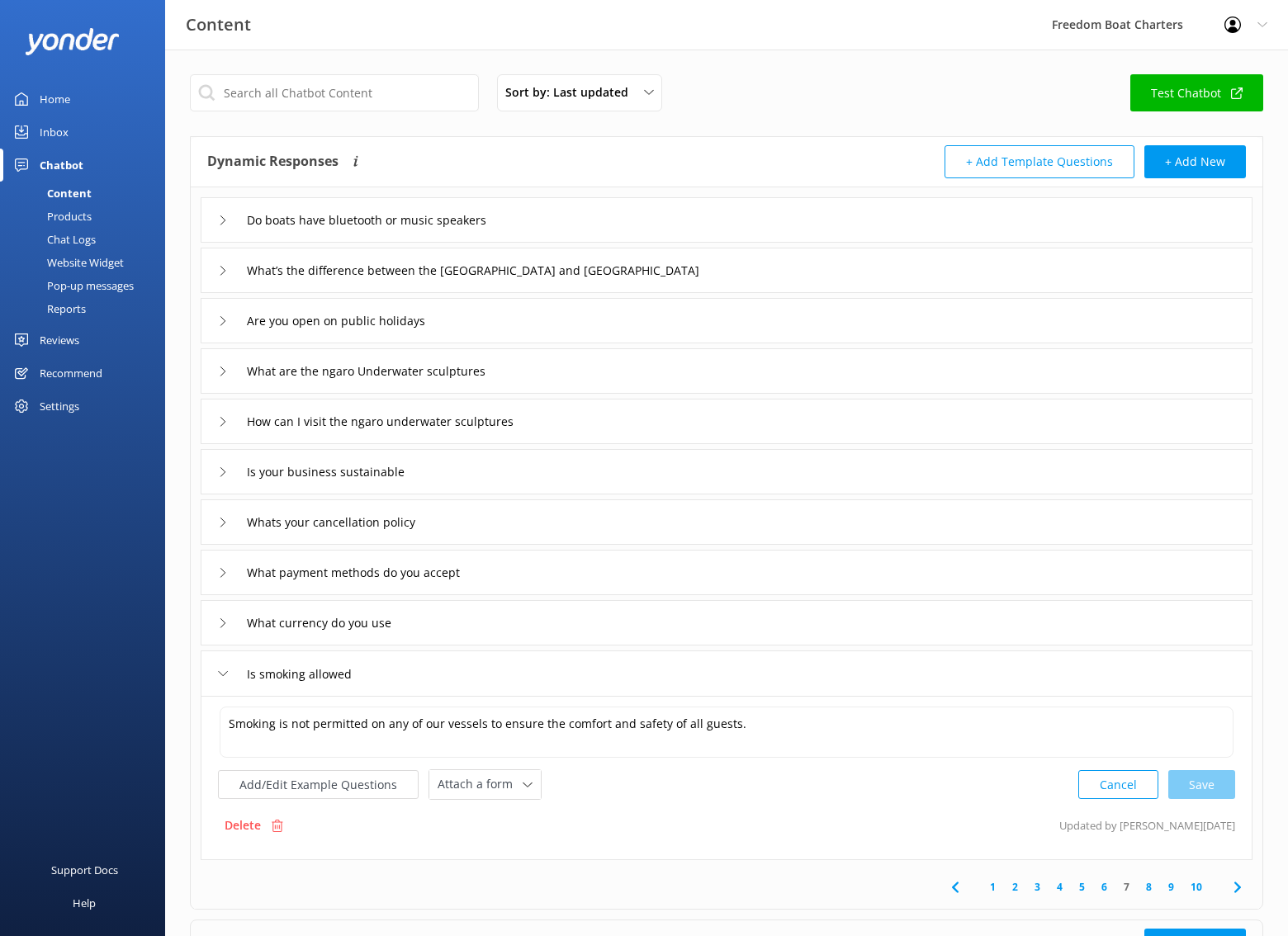
click at [937, 686] on div "Is smoking allowed" at bounding box center [726, 673] width 1051 height 45
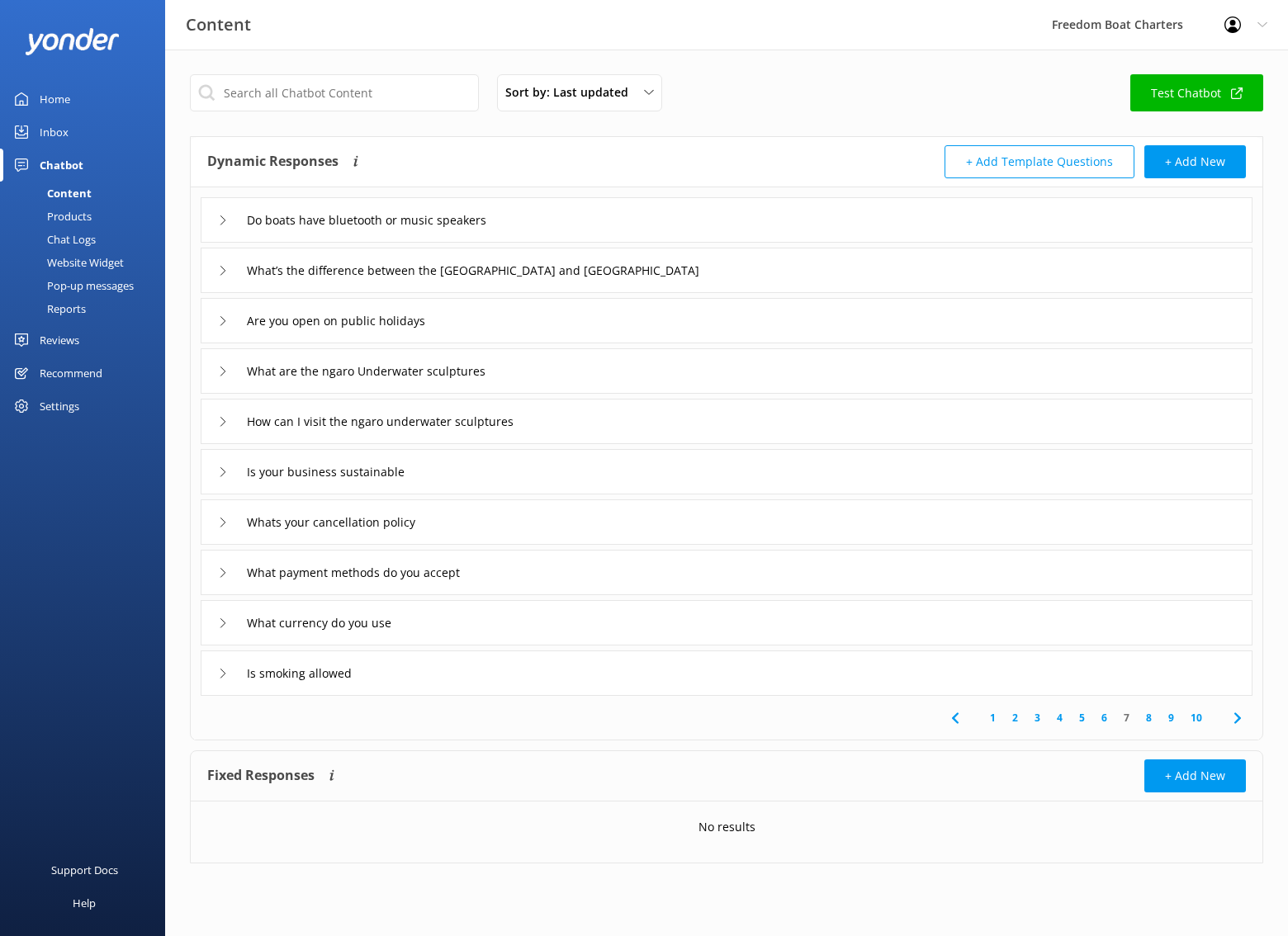
click at [1150, 724] on link "8" at bounding box center [1149, 718] width 23 height 16
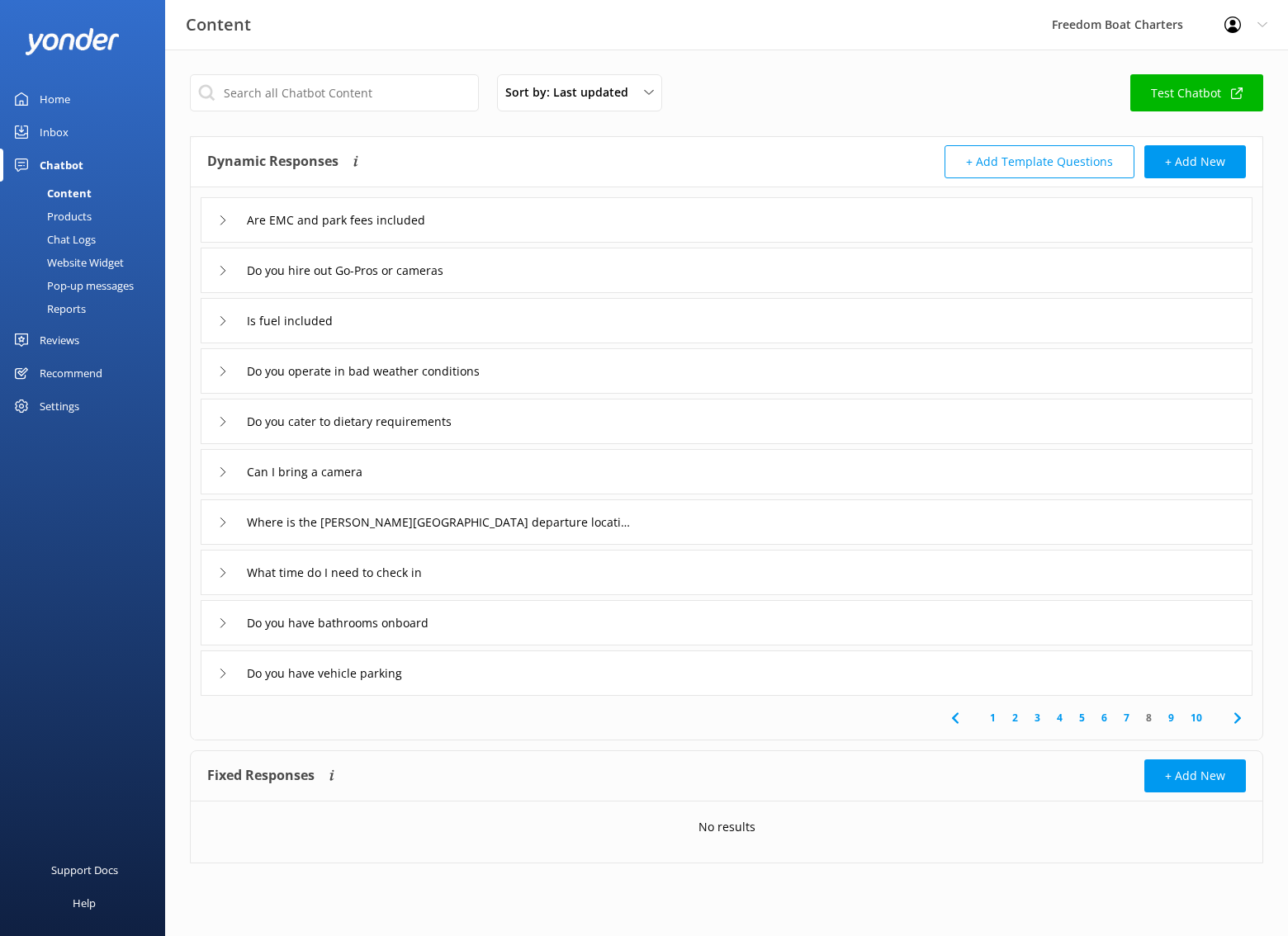
click at [522, 271] on div "Do you hire out Go-Pros or cameras" at bounding box center [726, 271] width 1051 height 45
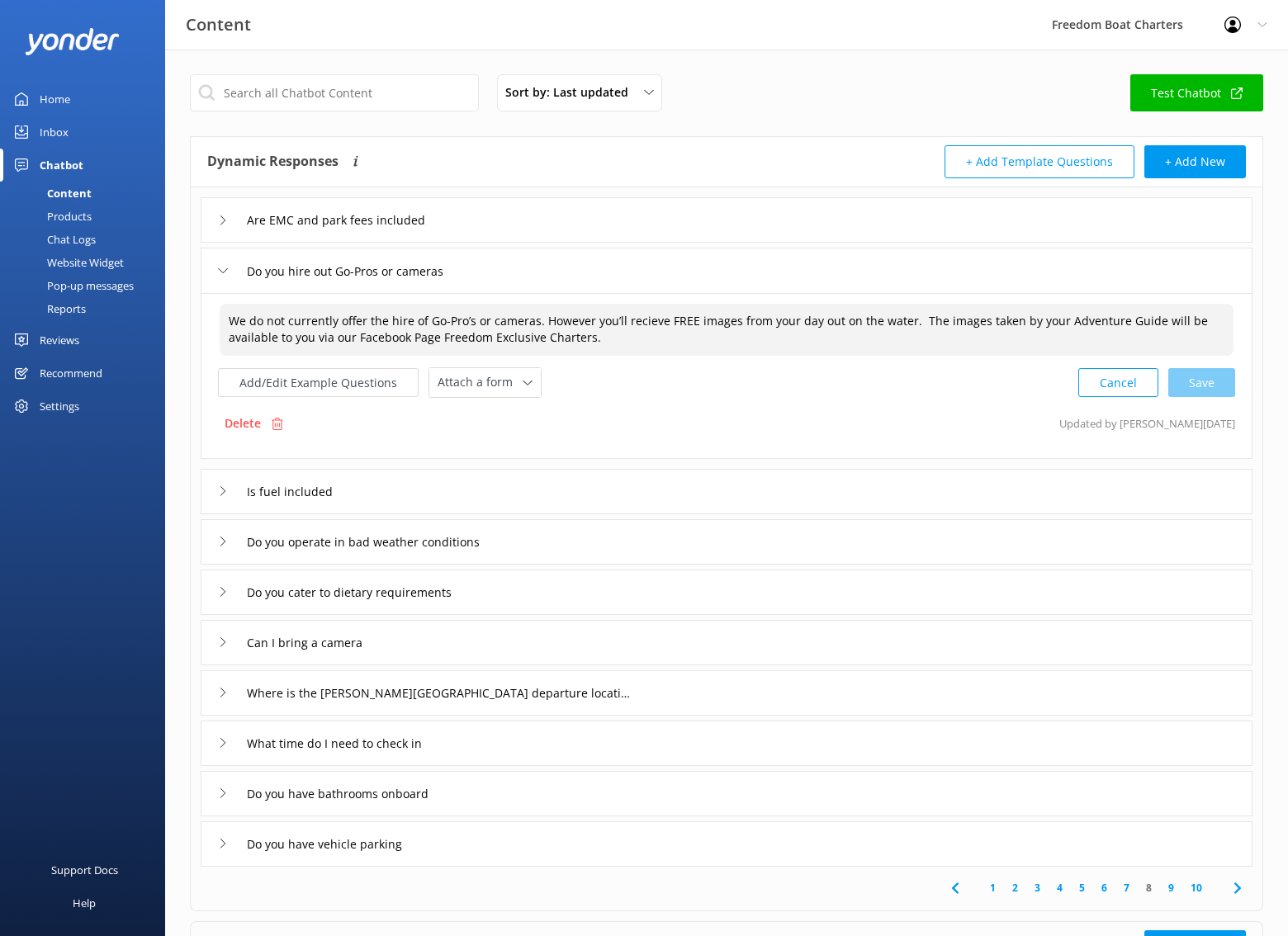
drag, startPoint x: 616, startPoint y: 343, endPoint x: 230, endPoint y: 318, distance: 386.8
click at [230, 318] on textarea "We do not currently offer the hire of Go-Pro’s or cameras. However you’ll recie…" at bounding box center [726, 330] width 1014 height 52
drag, startPoint x: 604, startPoint y: 346, endPoint x: 230, endPoint y: 324, distance: 374.6
click at [230, 324] on textarea "We do not currently offer the hire of Go-Pro’s or cameras. However you’ll recie…" at bounding box center [726, 330] width 1014 height 52
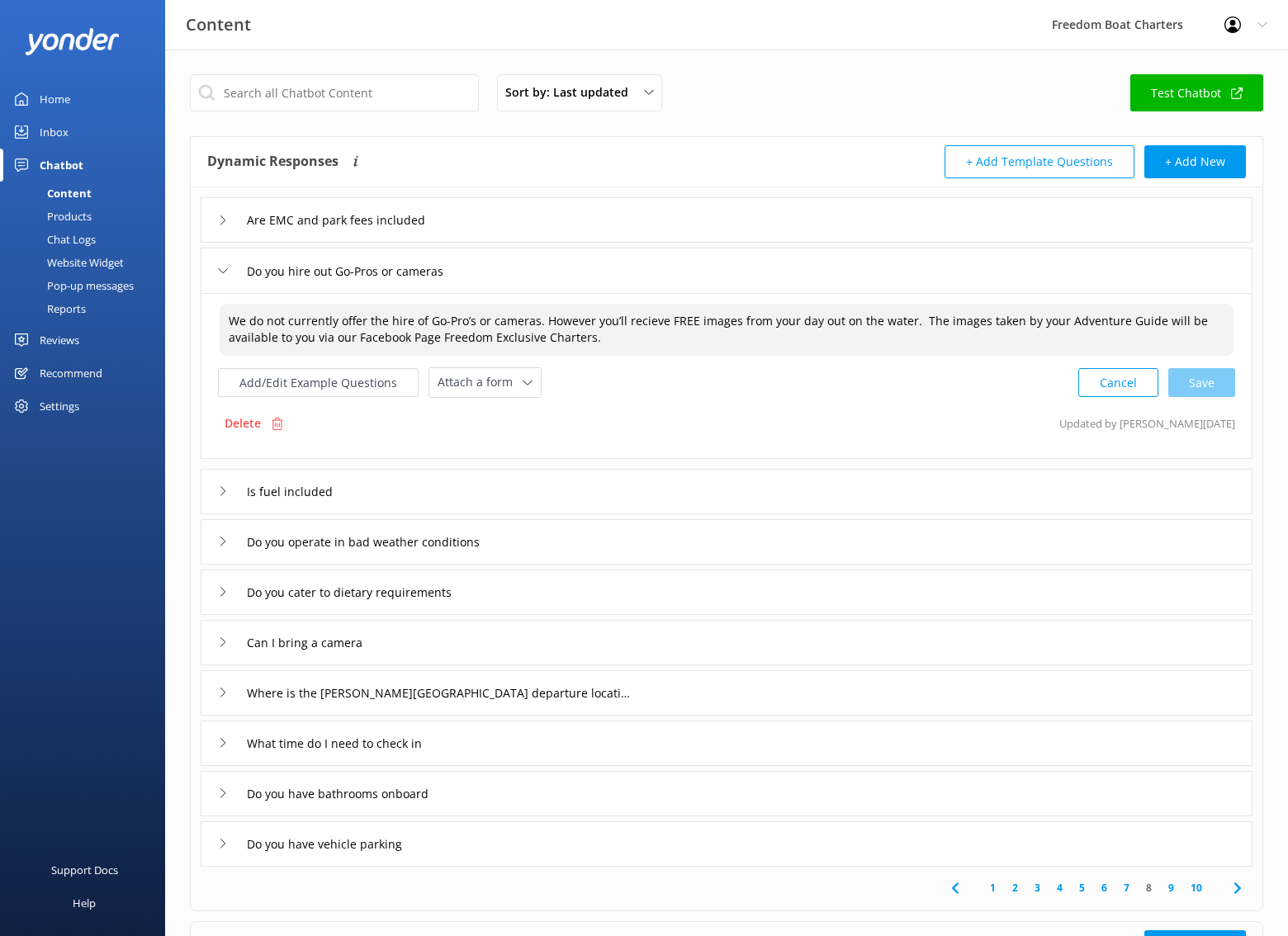
click at [230, 324] on textarea "We do not currently offer the hire of Go-Pro’s or cameras. However you’ll recie…" at bounding box center [726, 330] width 1014 height 52
drag, startPoint x: 640, startPoint y: 347, endPoint x: 176, endPoint y: 313, distance: 465.2
click at [176, 313] on div "Sort by: Last updated Title (A-Z) Last updated Test Chatbot Dynamic Responses T…" at bounding box center [726, 566] width 1123 height 1034
click at [332, 319] on textarea "We do not currently offer the hire of Go-Pro’s or cameras. However you’ll recie…" at bounding box center [726, 330] width 1014 height 52
click at [1169, 887] on link "9" at bounding box center [1171, 888] width 23 height 16
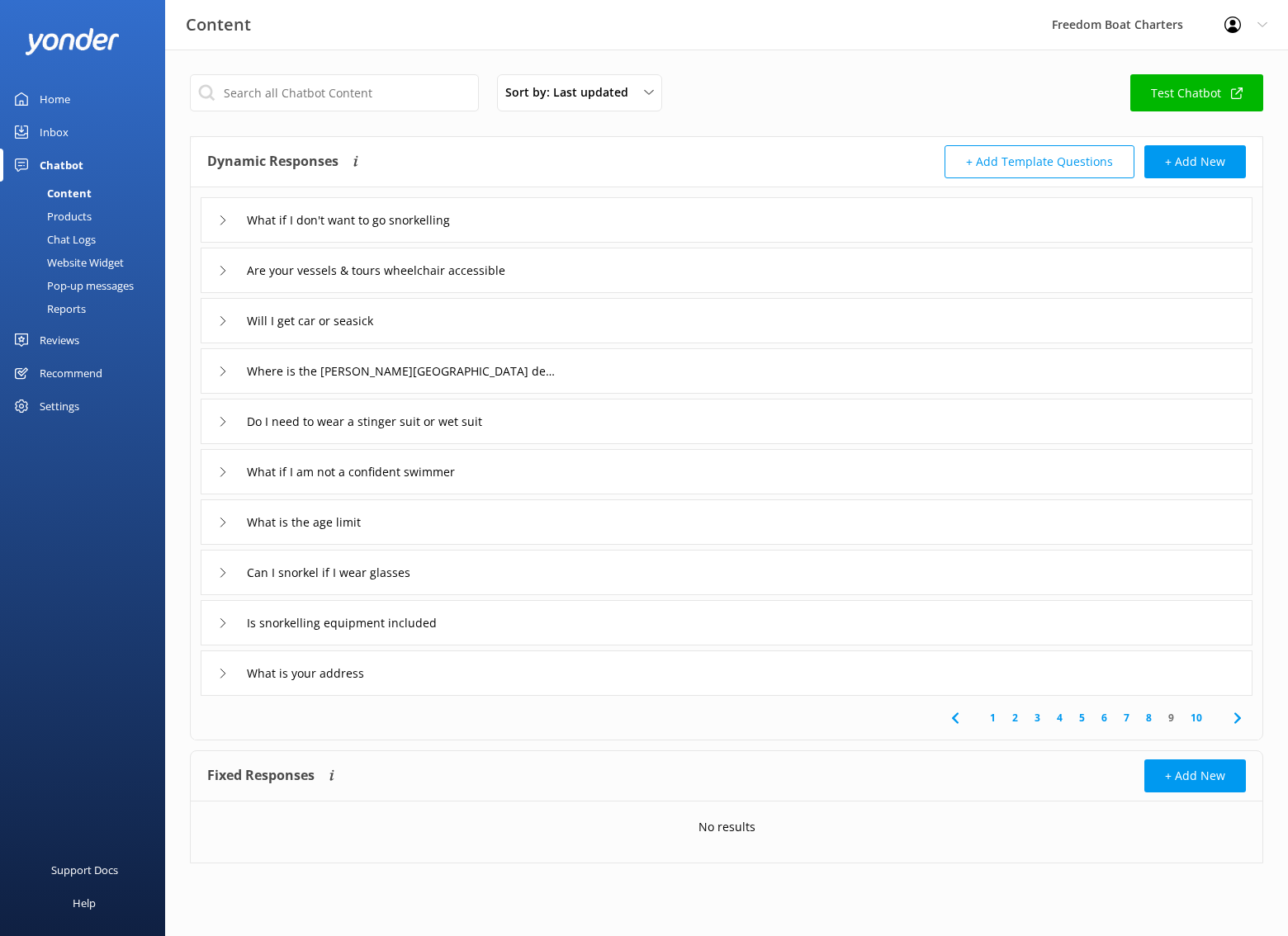
click at [1198, 719] on link "10" at bounding box center [1196, 718] width 28 height 16
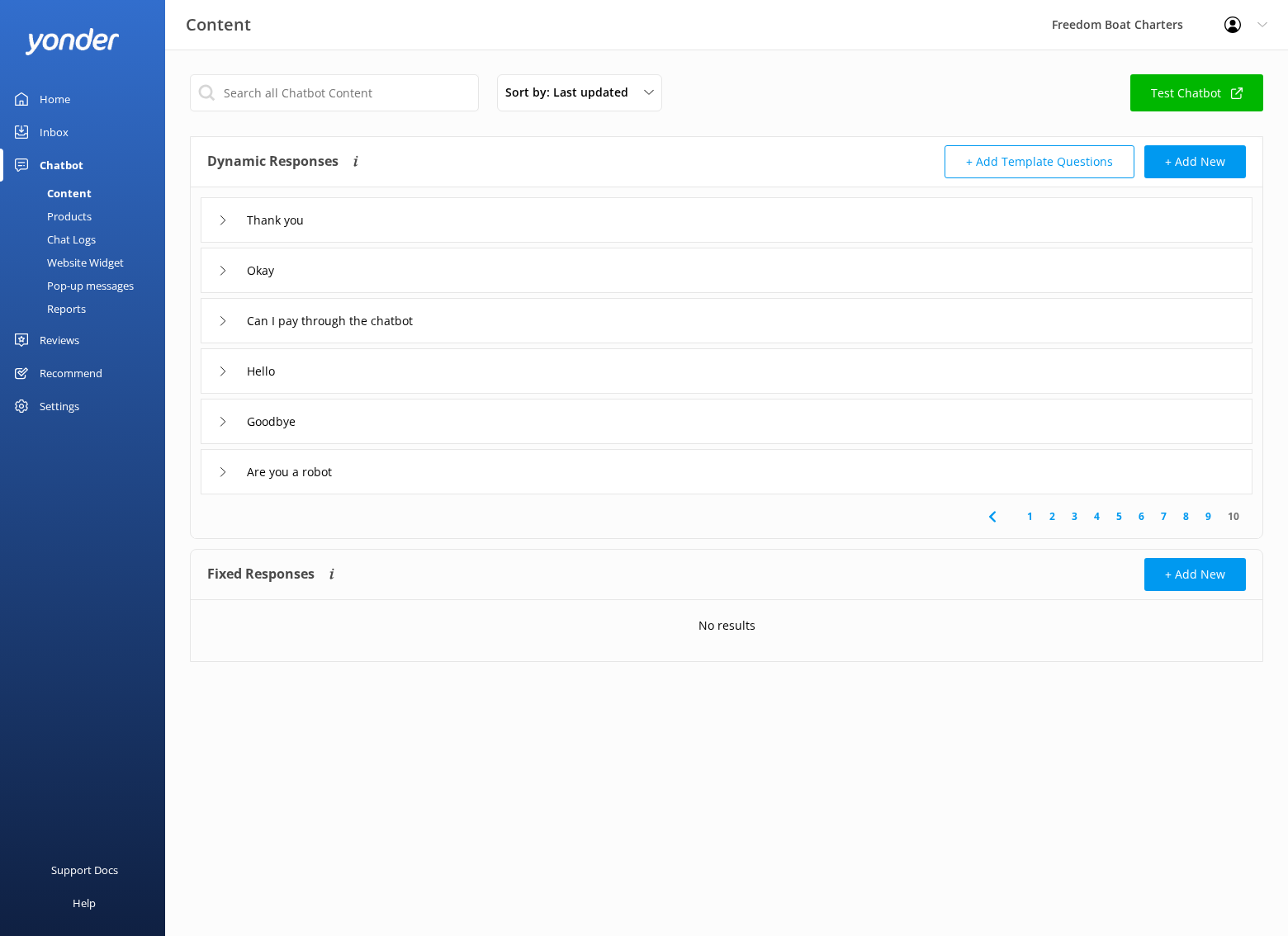
click at [334, 283] on div "Okay" at bounding box center [726, 271] width 1051 height 45
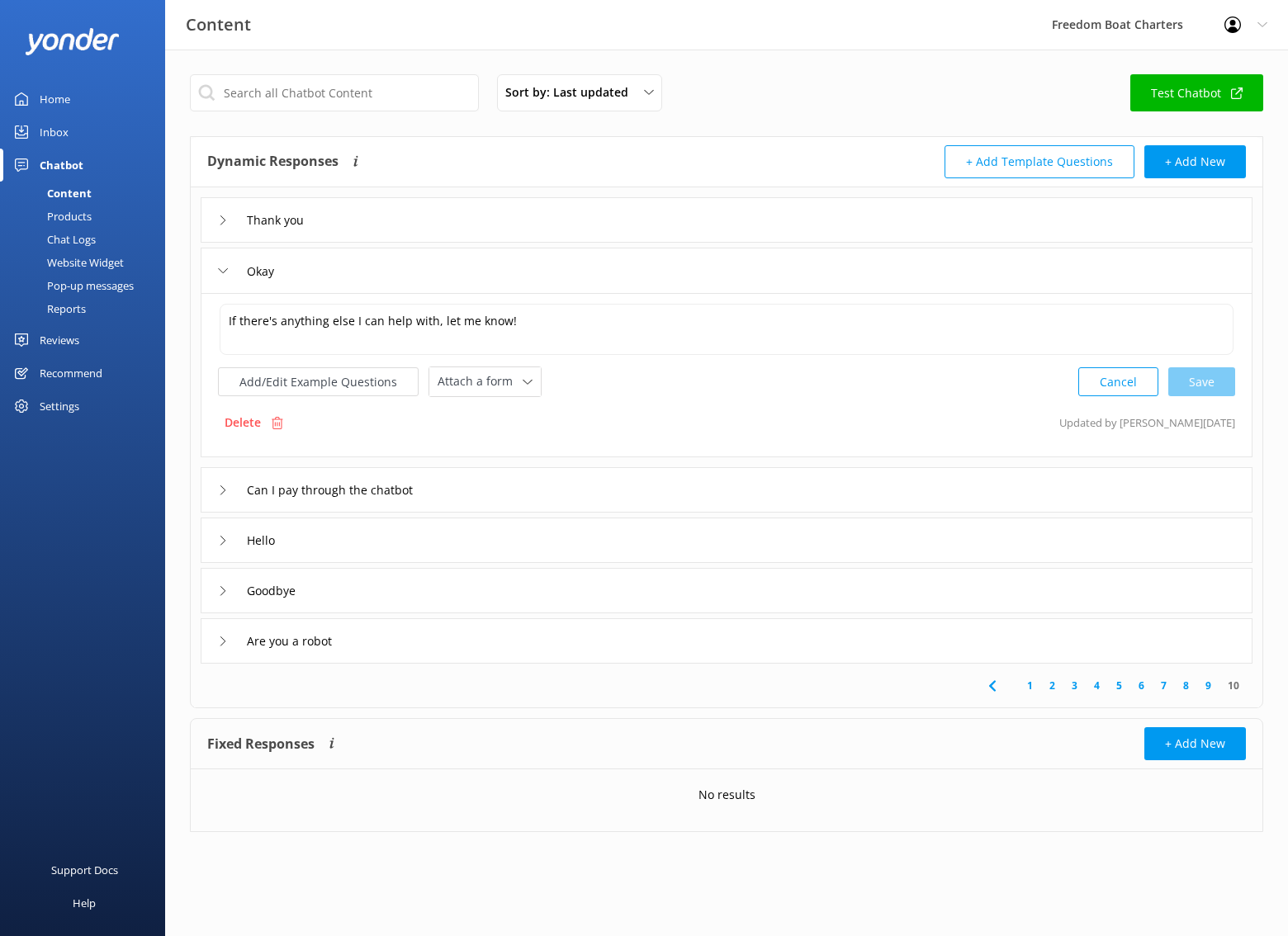
click at [367, 215] on div "Thank you" at bounding box center [726, 220] width 1051 height 45
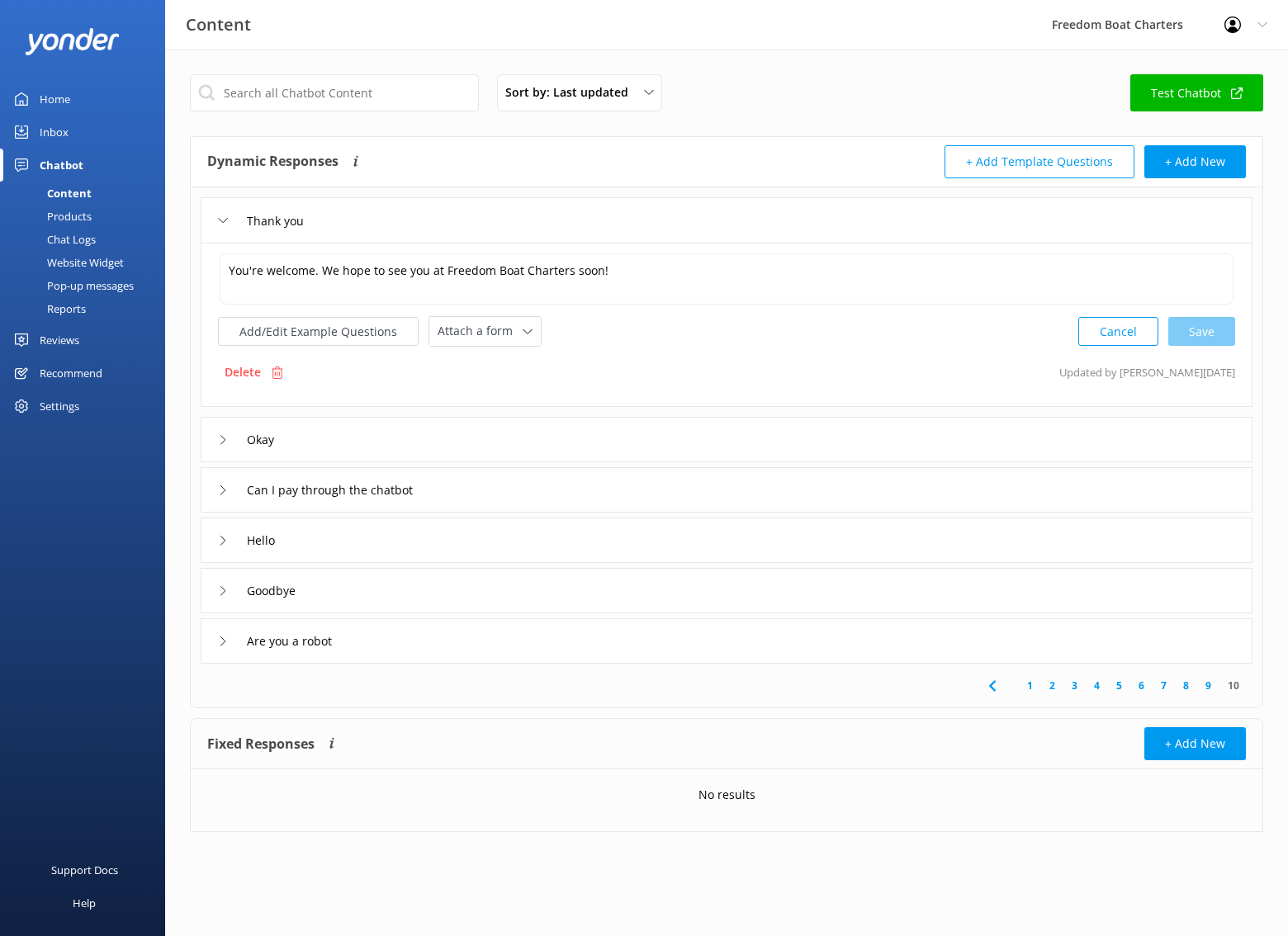
click at [423, 641] on div "Are you a robot" at bounding box center [726, 641] width 1051 height 45
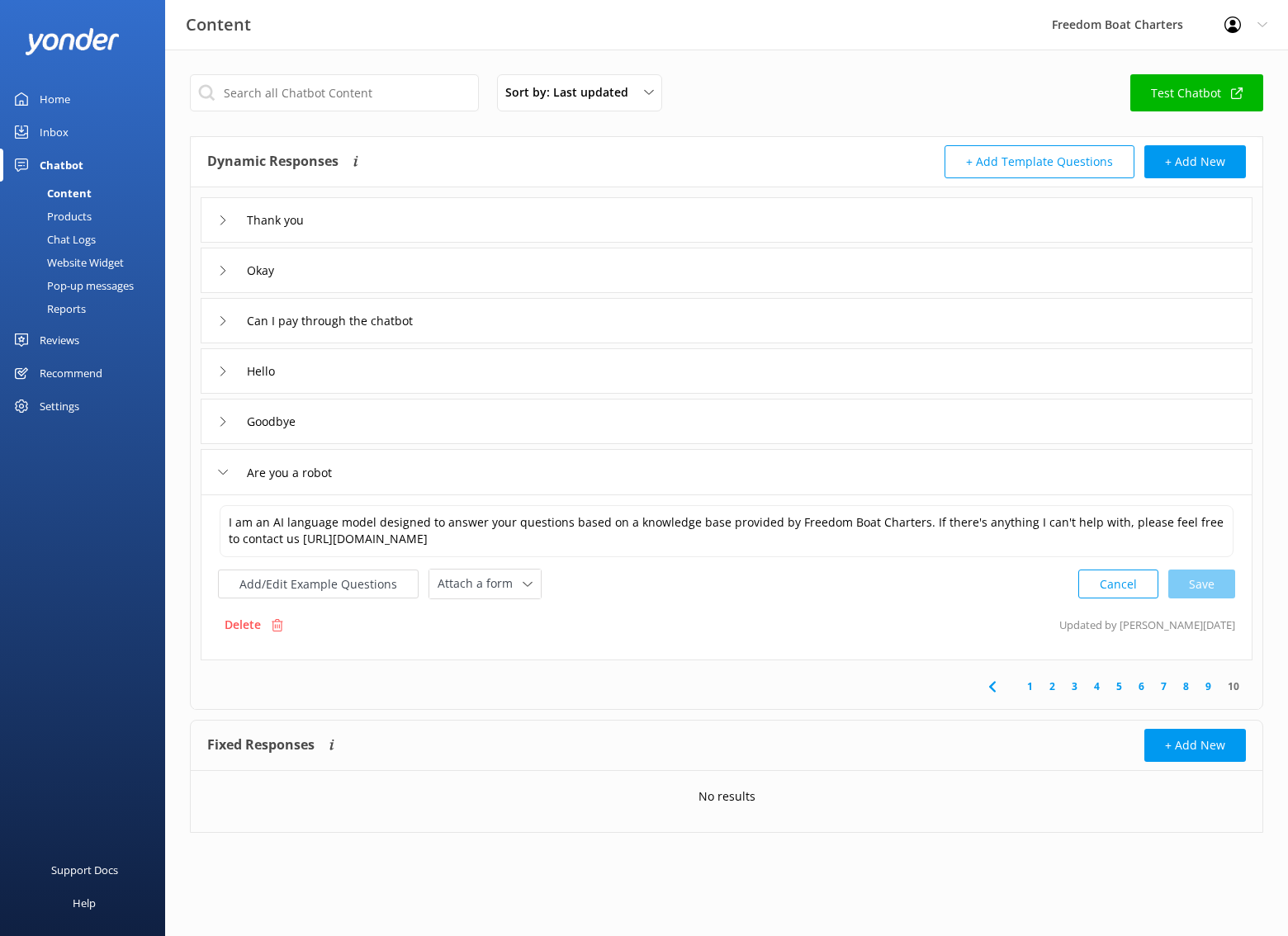
click at [341, 422] on div "Goodbye" at bounding box center [726, 421] width 1051 height 45
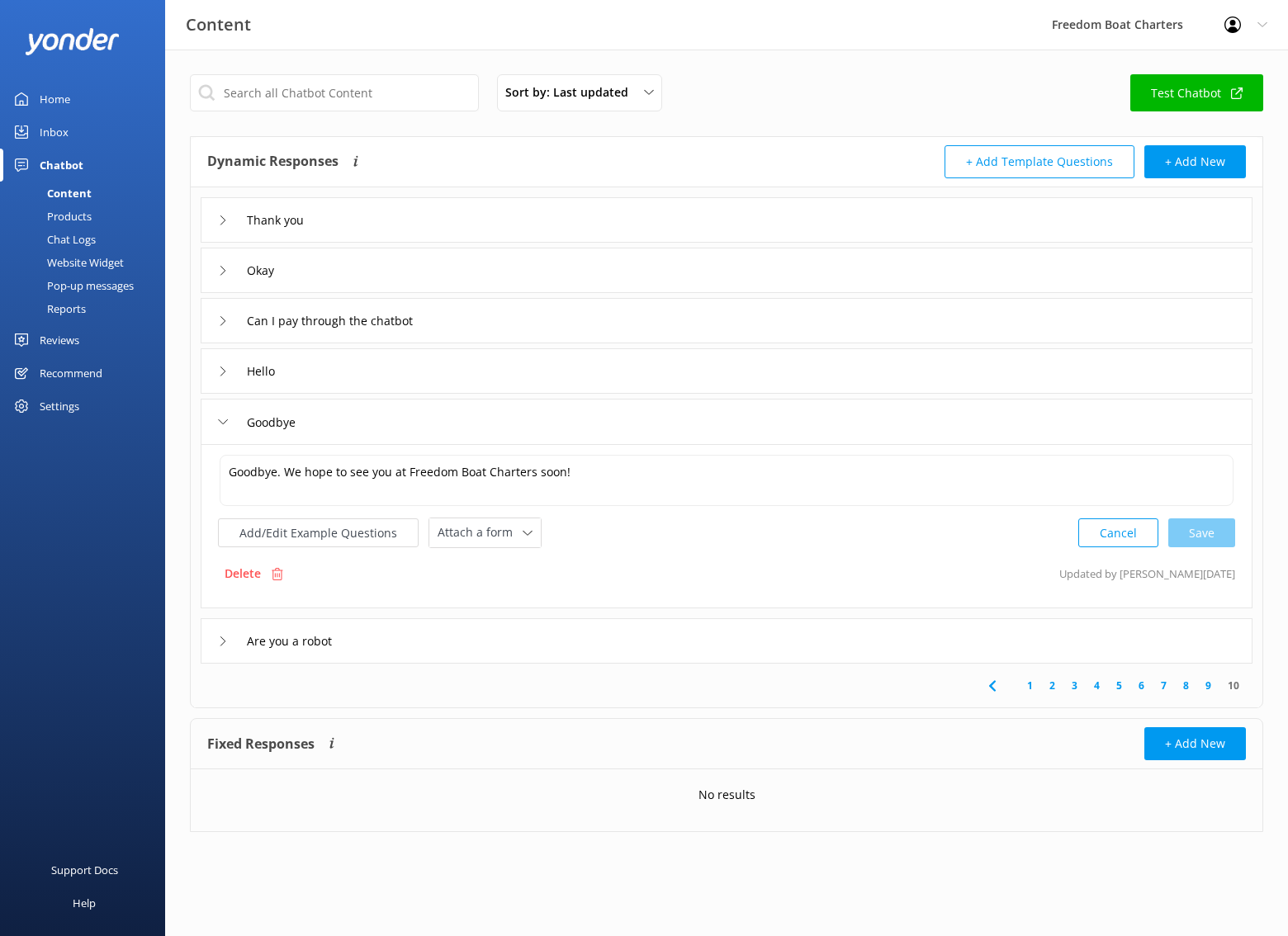
click at [348, 376] on div "Hello" at bounding box center [726, 371] width 1051 height 45
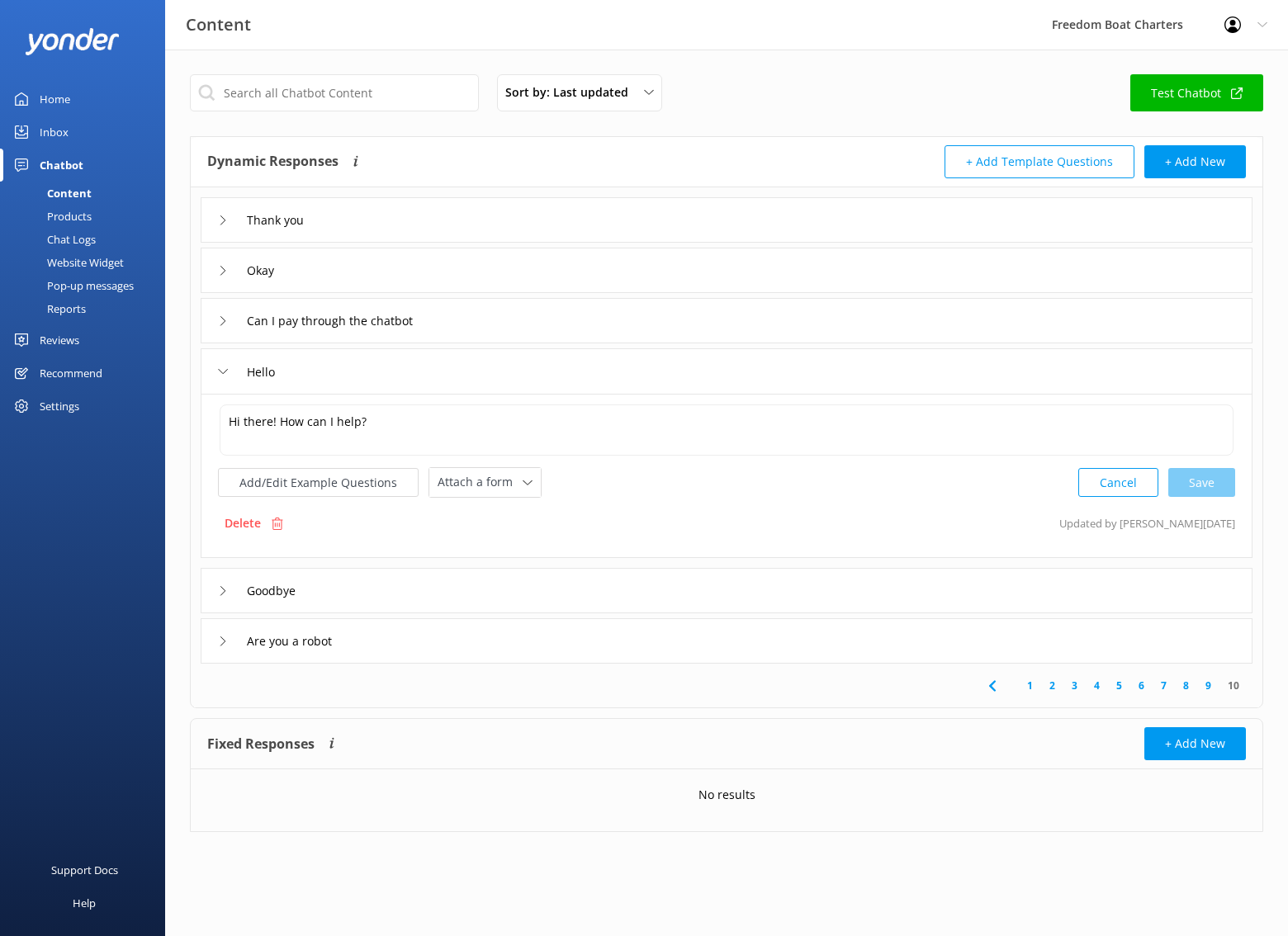
click at [453, 323] on div "Can I pay through the chatbot" at bounding box center [726, 321] width 1051 height 45
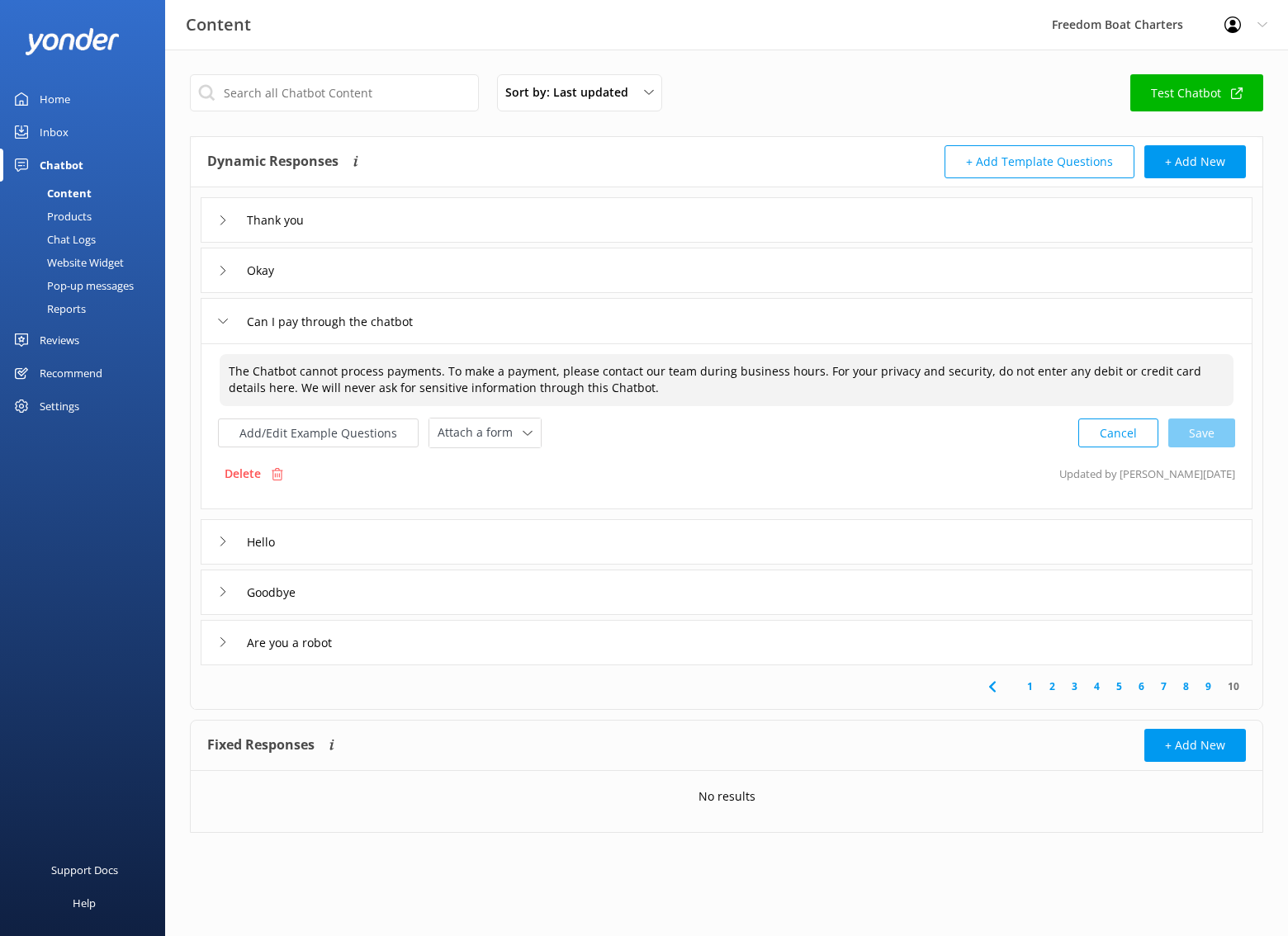
drag, startPoint x: 620, startPoint y: 390, endPoint x: 214, endPoint y: 361, distance: 407.0
click at [214, 361] on div "The Chatbot cannot process payments. To make a payment, please contact our team…" at bounding box center [726, 426] width 1051 height 166
click at [272, 371] on textarea "The Chatbot cannot process payments. To make a payment, please contact our team…" at bounding box center [726, 380] width 1014 height 52
drag, startPoint x: 802, startPoint y: 373, endPoint x: 441, endPoint y: 369, distance: 361.0
click at [441, 369] on textarea "The Chatbot cannot process payments. To make a payment, please contact our team…" at bounding box center [726, 380] width 1014 height 52
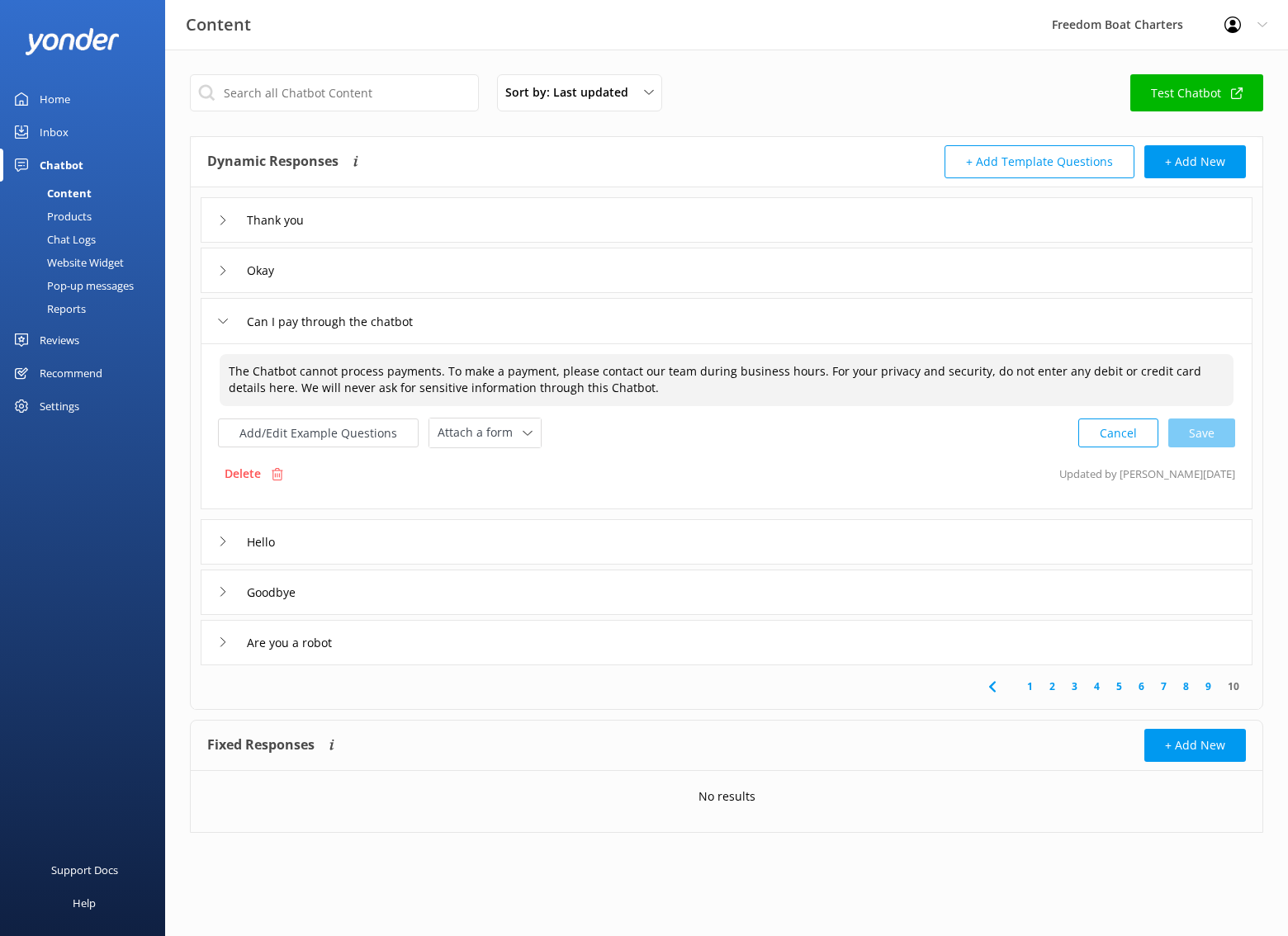
click at [441, 369] on textarea "The Chatbot cannot process payments. To make a payment, please contact our team…" at bounding box center [726, 380] width 1014 height 52
click at [808, 371] on textarea "The Chatbot cannot process payments. To make a payment, please contact our team…" at bounding box center [726, 380] width 1014 height 52
drag, startPoint x: 811, startPoint y: 371, endPoint x: 276, endPoint y: 355, distance: 535.2
click at [276, 355] on textarea "The Chatbot cannot process payments. To make a payment, please contact our team…" at bounding box center [726, 380] width 1014 height 52
click at [379, 371] on textarea "The Chatbot cannot process payments. To make a payment, please contact our team…" at bounding box center [726, 380] width 1014 height 52
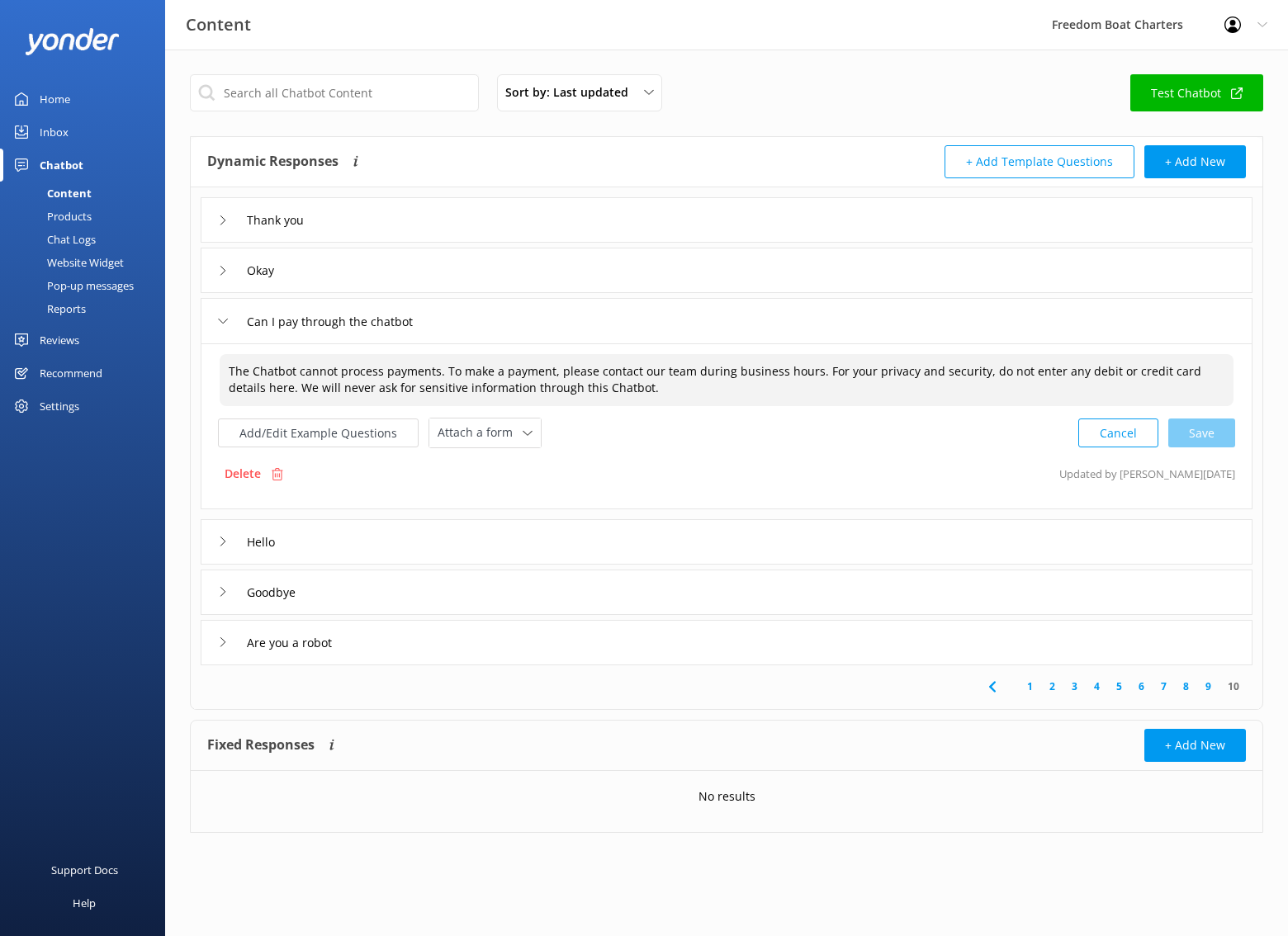
drag, startPoint x: 703, startPoint y: 388, endPoint x: 219, endPoint y: 365, distance: 484.5
click at [219, 365] on textarea "The Chatbot cannot process payments. To make a payment, please contact our team…" at bounding box center [726, 380] width 1014 height 52
click at [299, 367] on textarea "The Chatbot cannot process payments. To make a payment, please contact our team…" at bounding box center [726, 380] width 1014 height 52
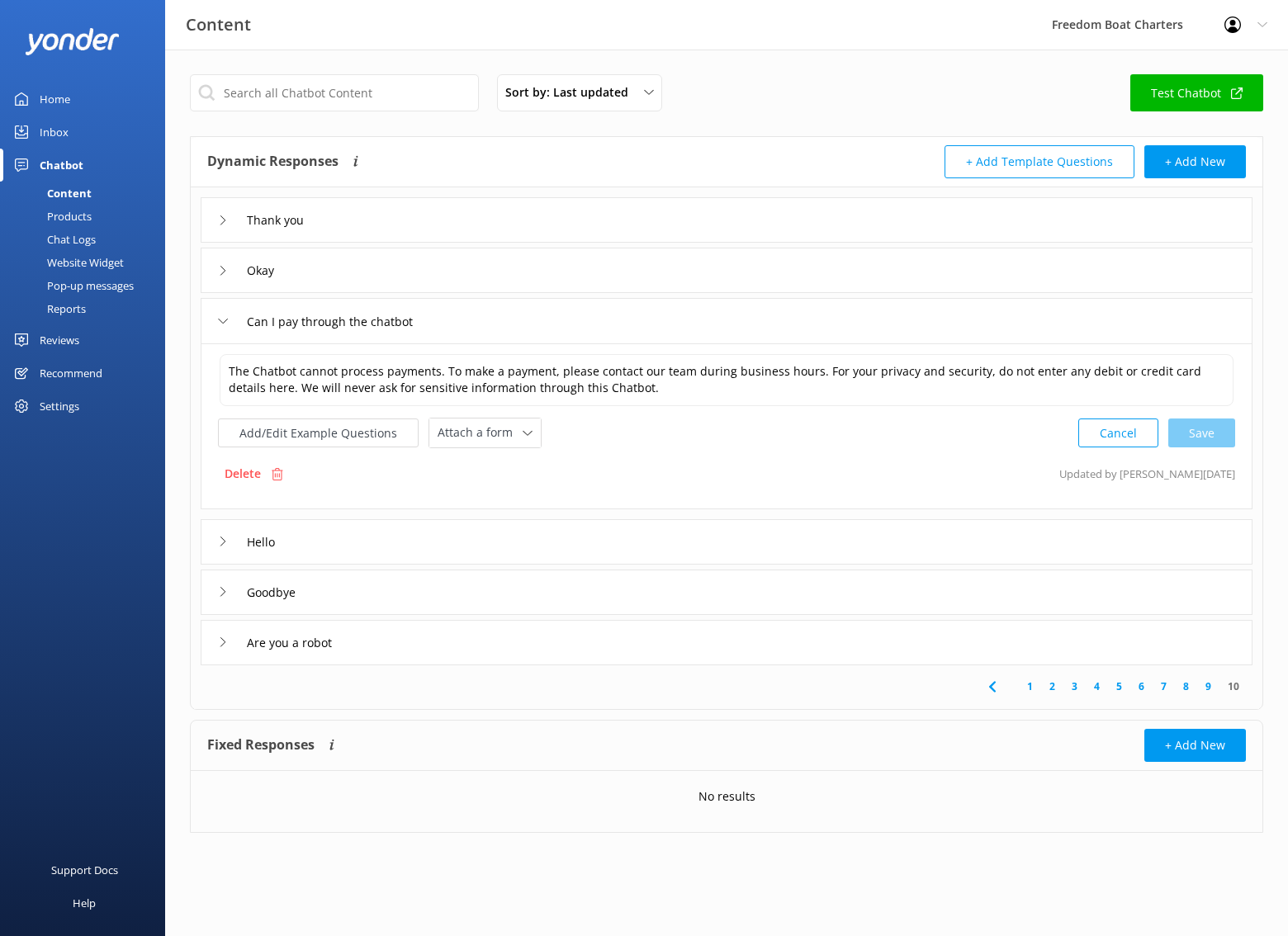
click at [334, 284] on div "Okay" at bounding box center [726, 271] width 1051 height 45
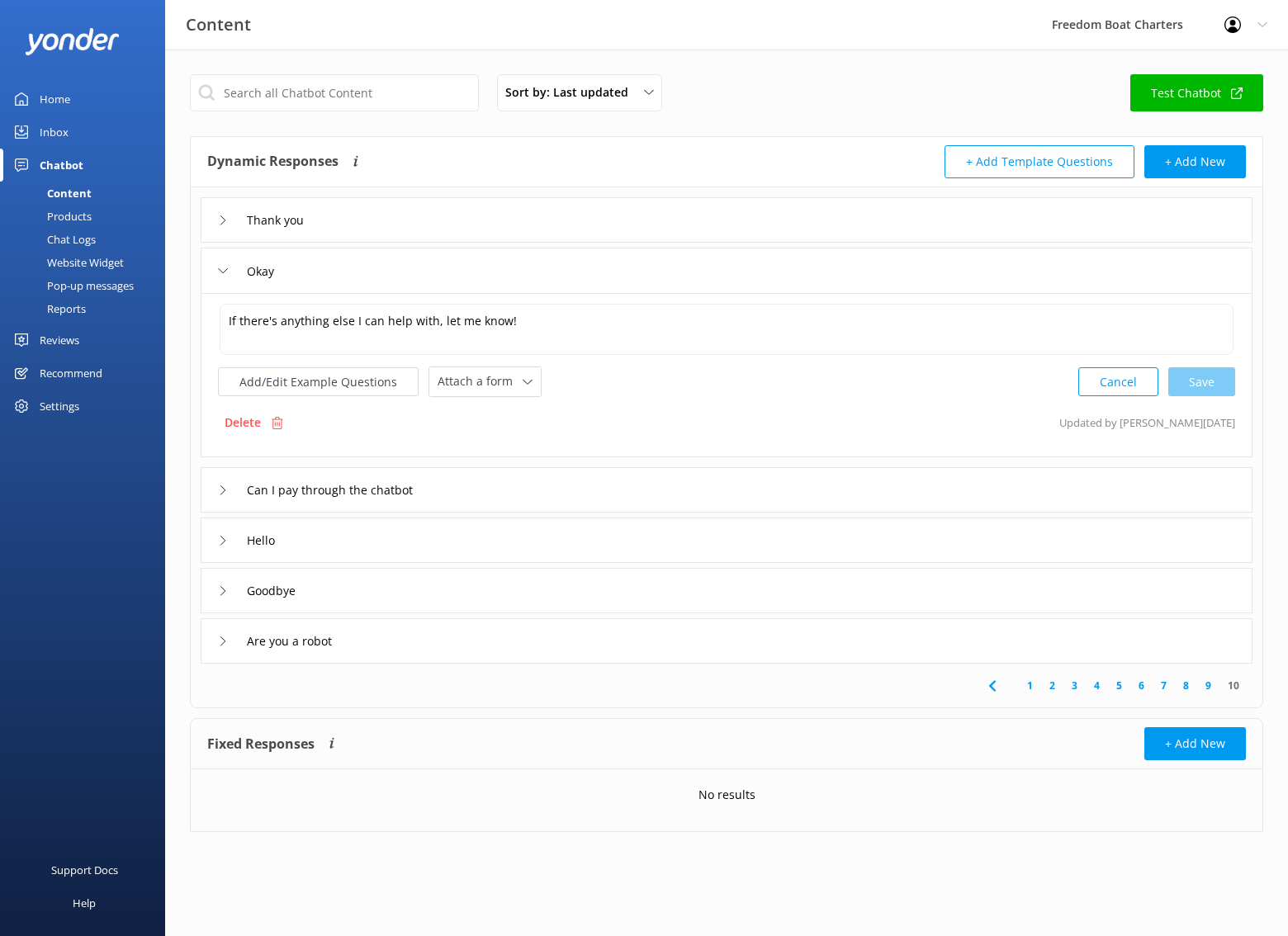
click at [372, 224] on div "Thank you" at bounding box center [726, 220] width 1051 height 45
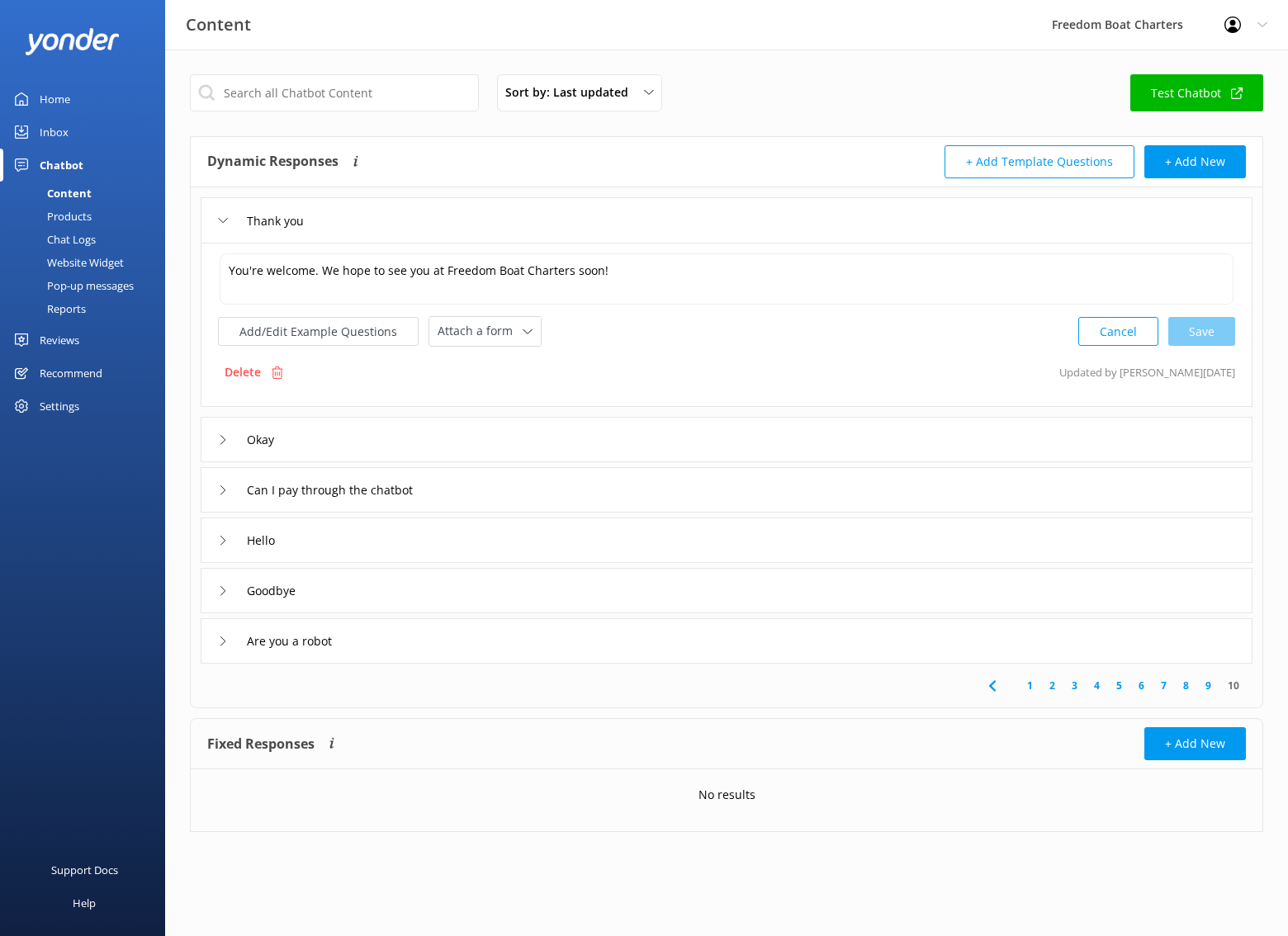
click at [456, 490] on div "Can I pay through the chatbot" at bounding box center [726, 490] width 1051 height 45
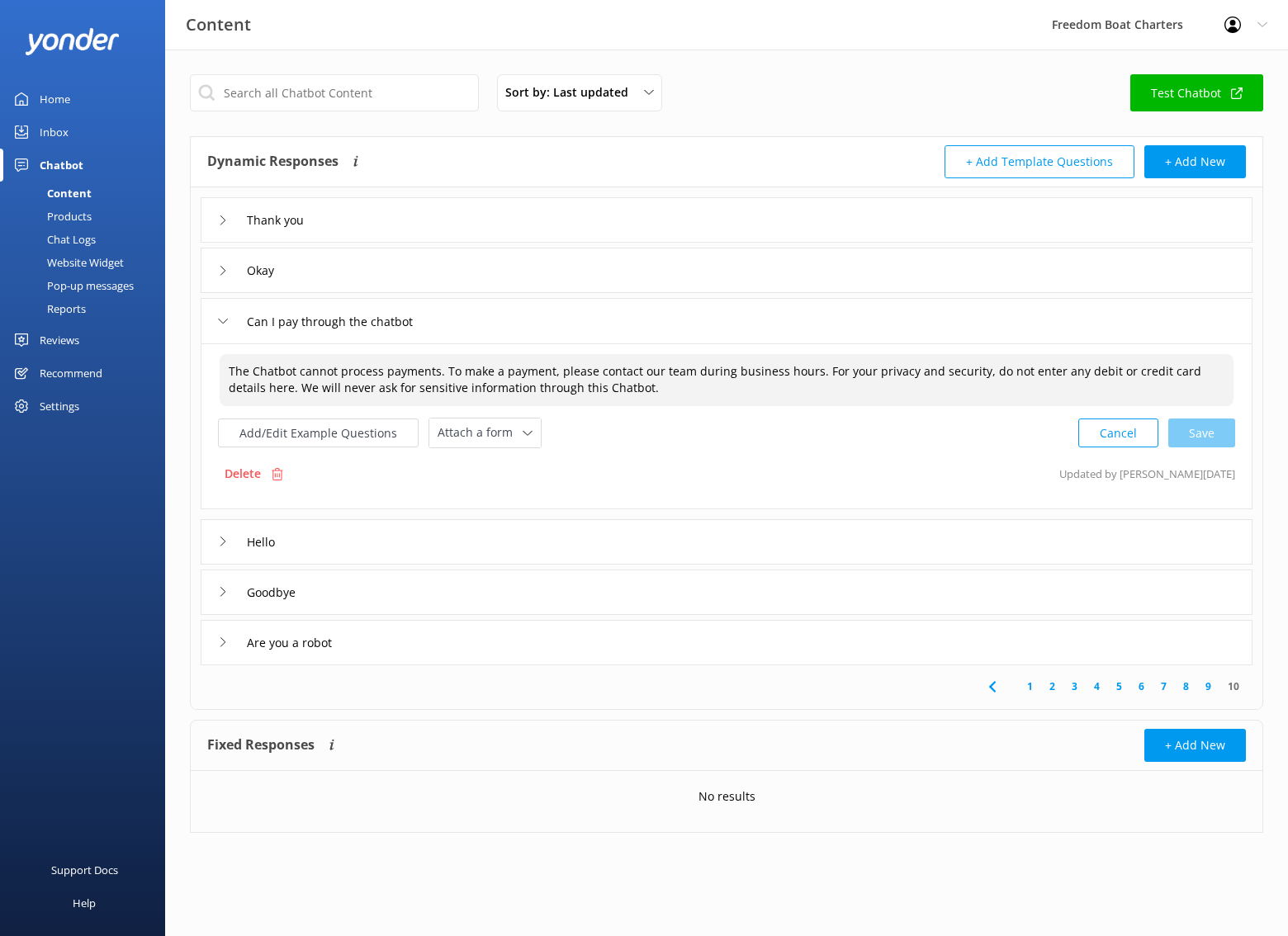
drag, startPoint x: 597, startPoint y: 386, endPoint x: 402, endPoint y: 371, distance: 195.6
click at [402, 371] on textarea "The Chatbot cannot process payments. To make a payment, please contact our team…" at bounding box center [726, 380] width 1014 height 52
click at [437, 376] on textarea "The Chatbot cannot process payments. To make a payment, please contact our team…" at bounding box center [726, 380] width 1014 height 52
click at [378, 224] on div "Thank you" at bounding box center [726, 220] width 1051 height 45
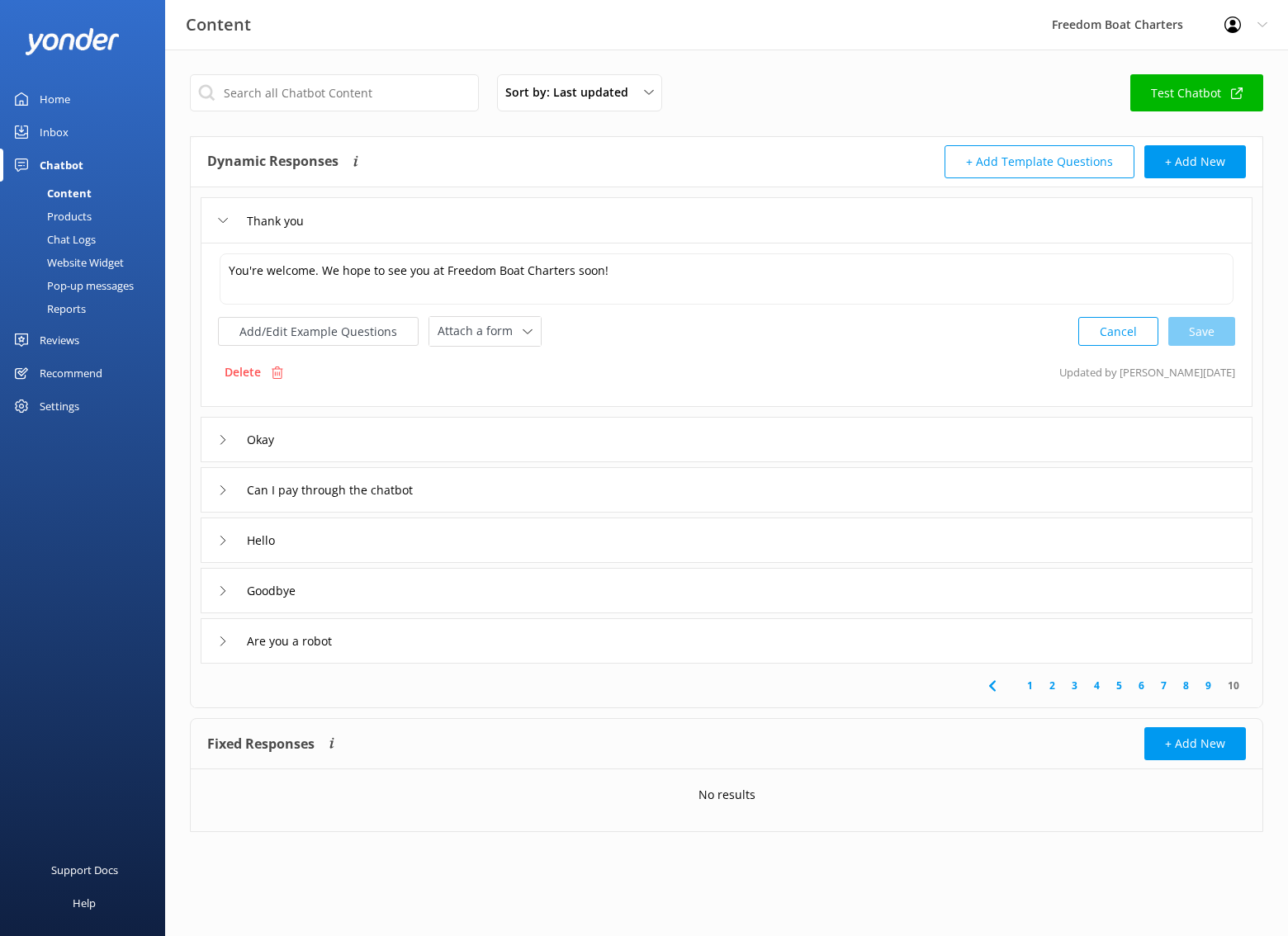
click at [459, 488] on div "Can I pay through the chatbot" at bounding box center [726, 490] width 1051 height 45
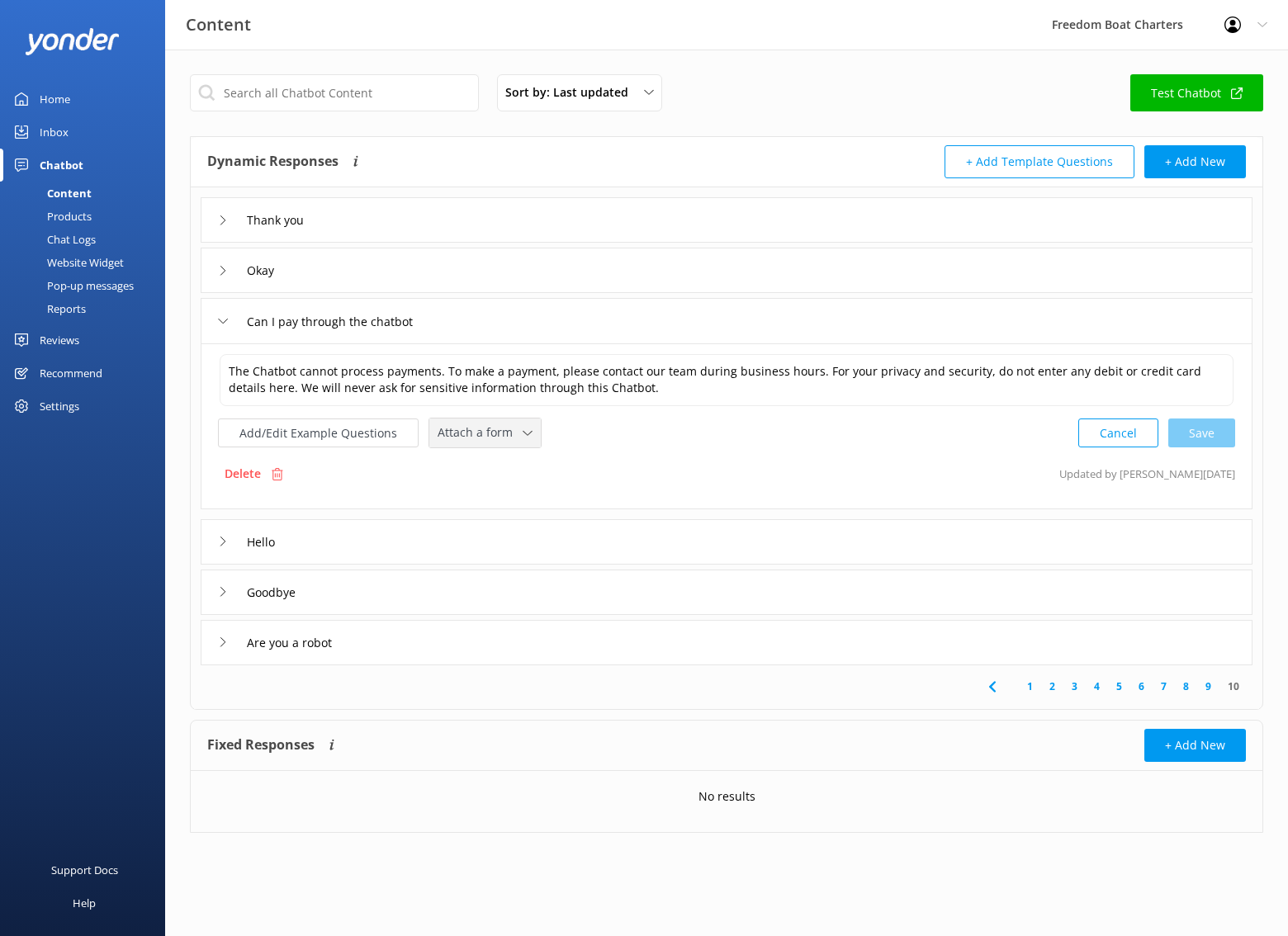
click at [476, 435] on span "Attach a form" at bounding box center [480, 432] width 85 height 18
click at [376, 479] on div "Delete Updated by [PERSON_NAME] [DATE]" at bounding box center [726, 474] width 1017 height 31
click at [353, 438] on button "Add/Edit Example Questions" at bounding box center [318, 432] width 201 height 29
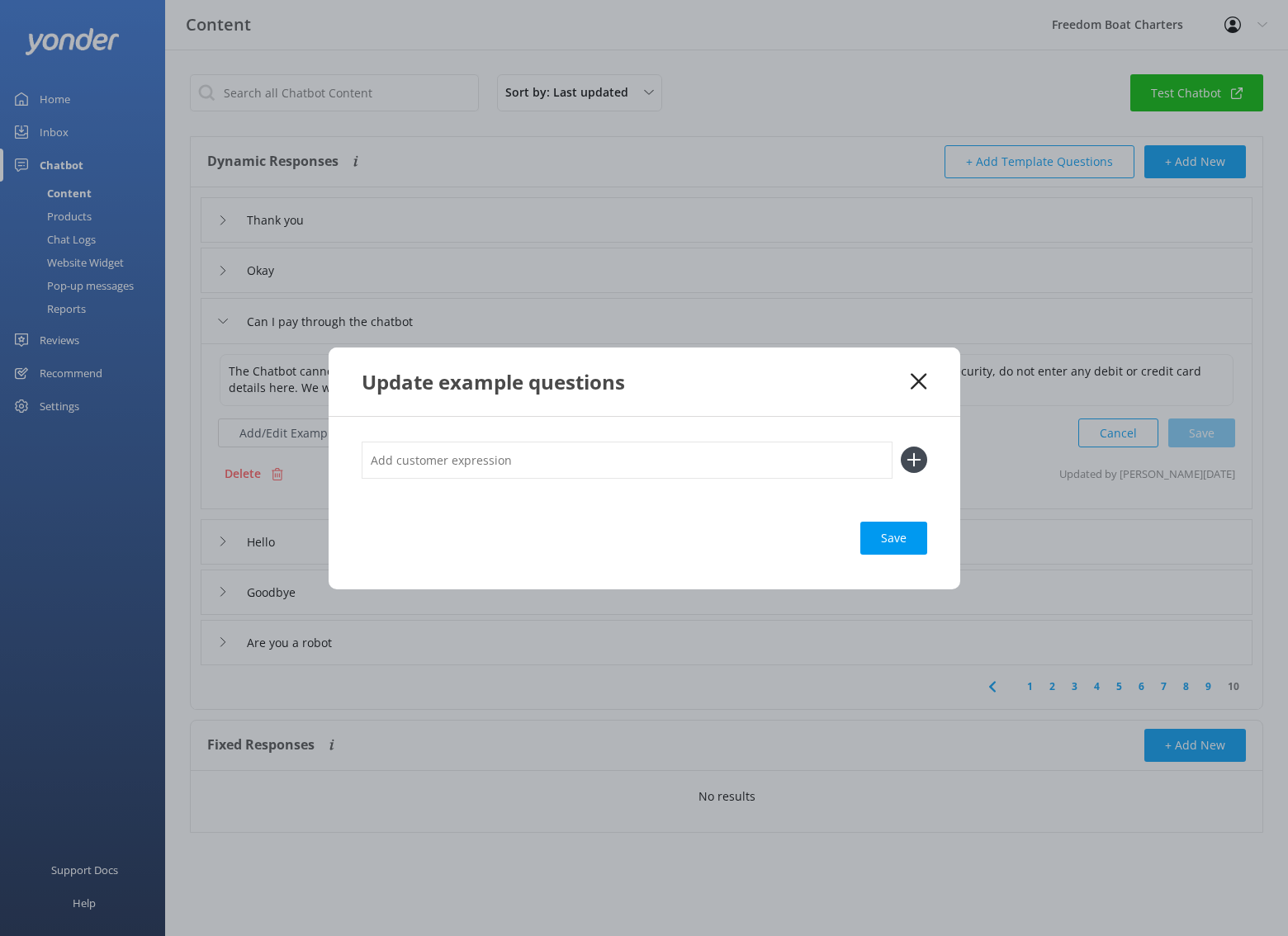
click at [914, 385] on use at bounding box center [918, 381] width 16 height 16
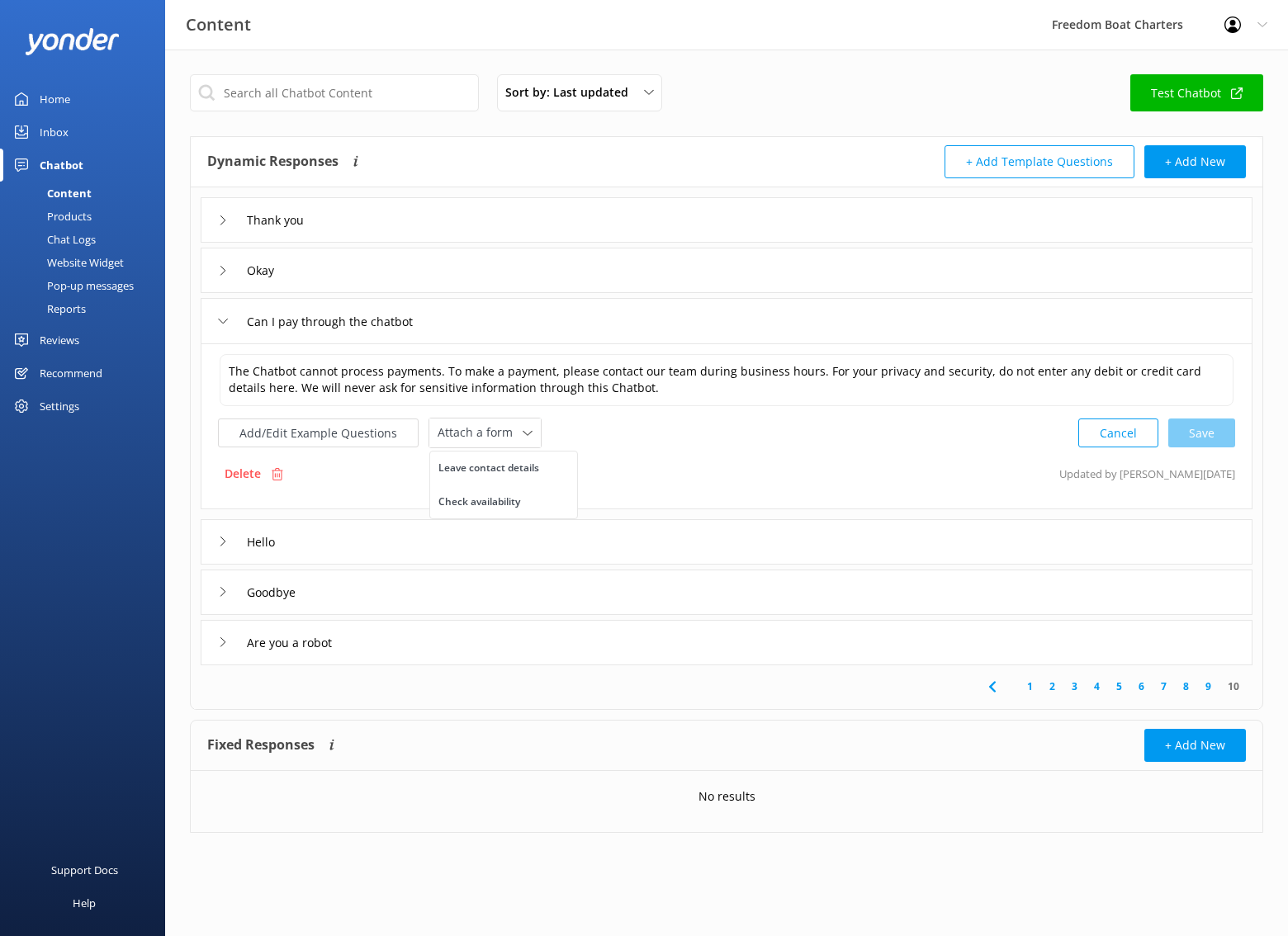
click at [637, 458] on div "The Chatbot cannot process payments. To make a payment, please contact our team…" at bounding box center [726, 426] width 1051 height 166
click at [637, 482] on div "Delete Updated by [PERSON_NAME] [DATE]" at bounding box center [726, 474] width 1017 height 31
click at [508, 435] on span "Attach a form" at bounding box center [480, 432] width 85 height 18
